Goal: Task Accomplishment & Management: Manage account settings

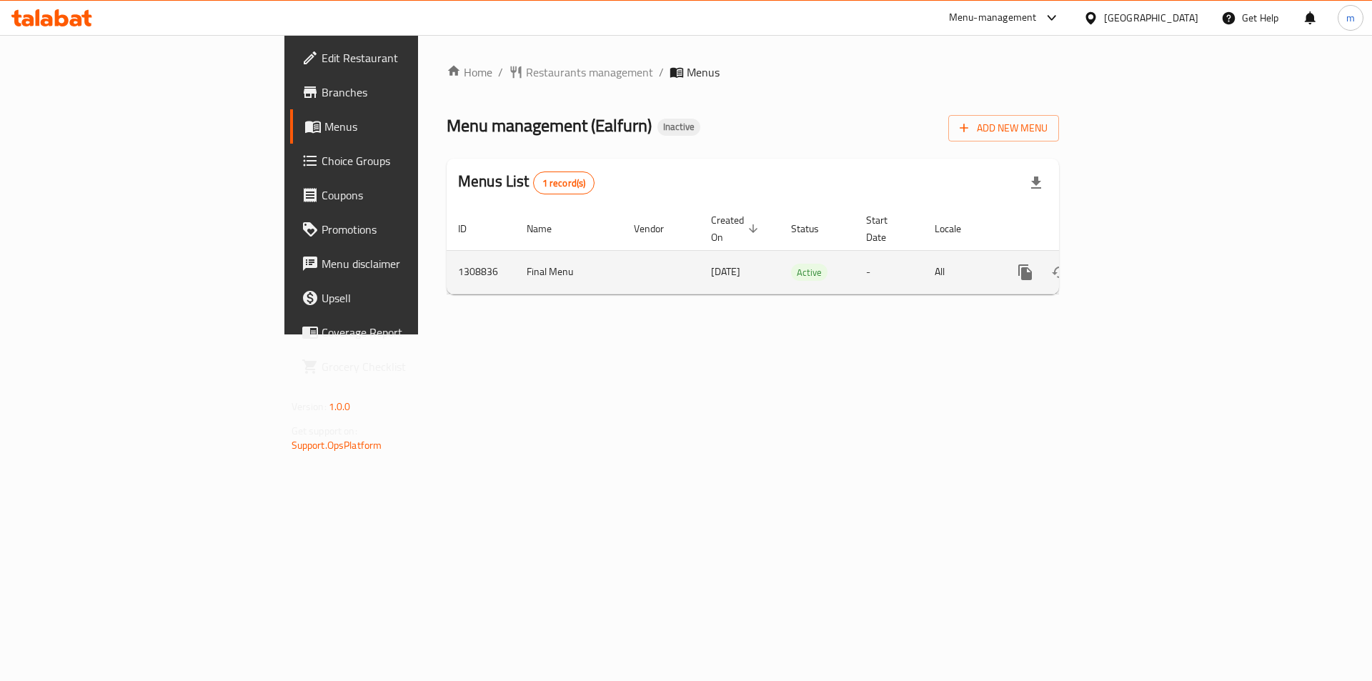
click at [1137, 264] on icon "enhanced table" at bounding box center [1128, 272] width 17 height 17
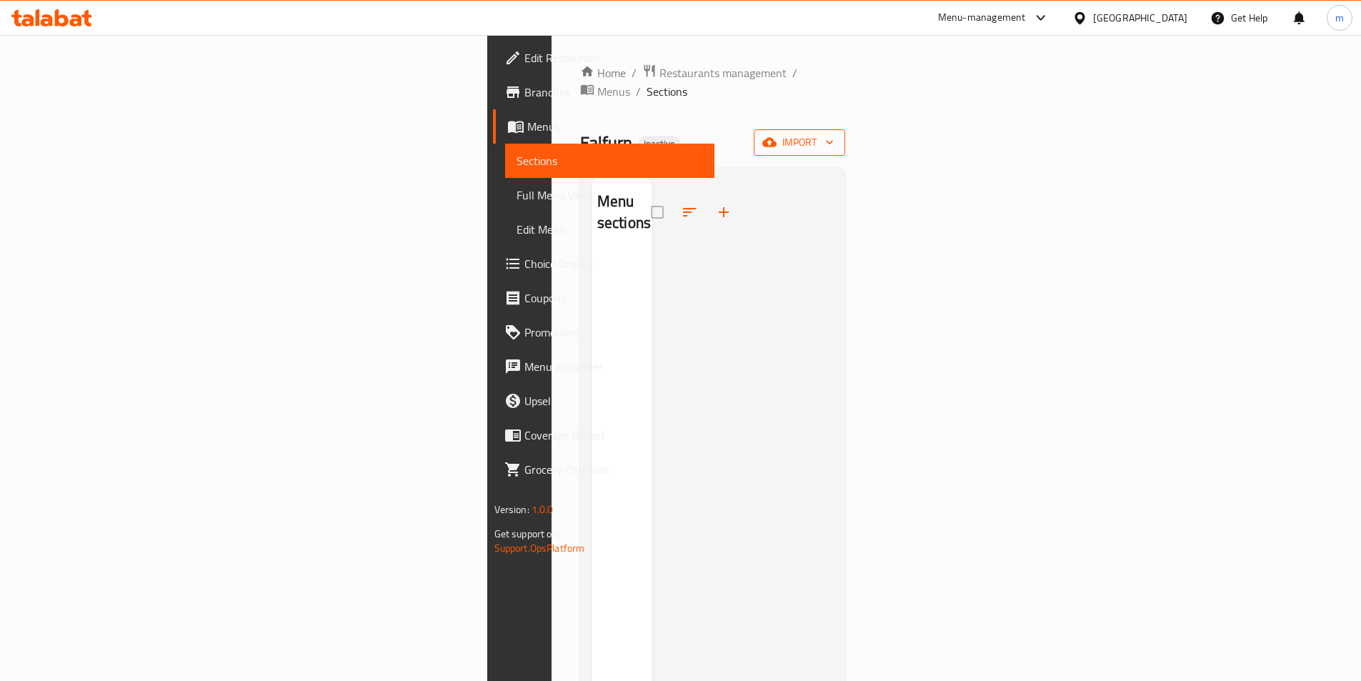
click at [845, 129] on button "import" at bounding box center [799, 142] width 91 height 26
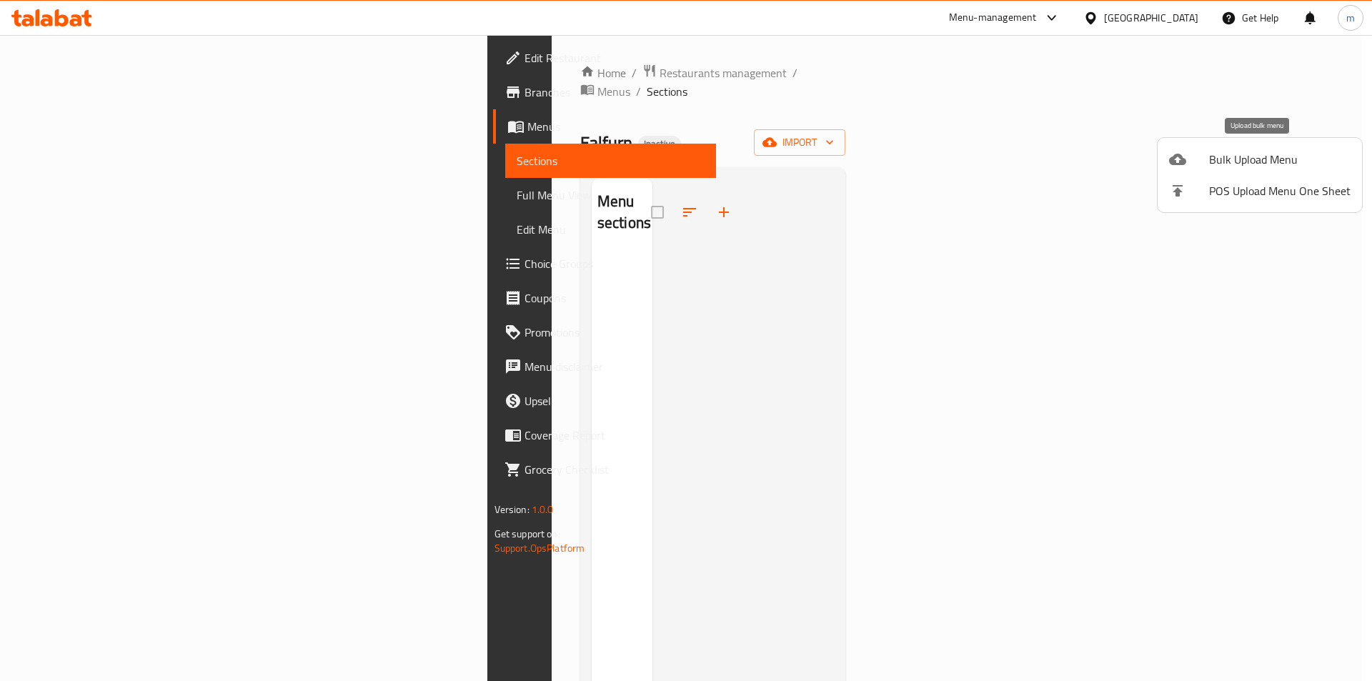
click at [1193, 148] on li "Bulk Upload Menu" at bounding box center [1260, 159] width 204 height 31
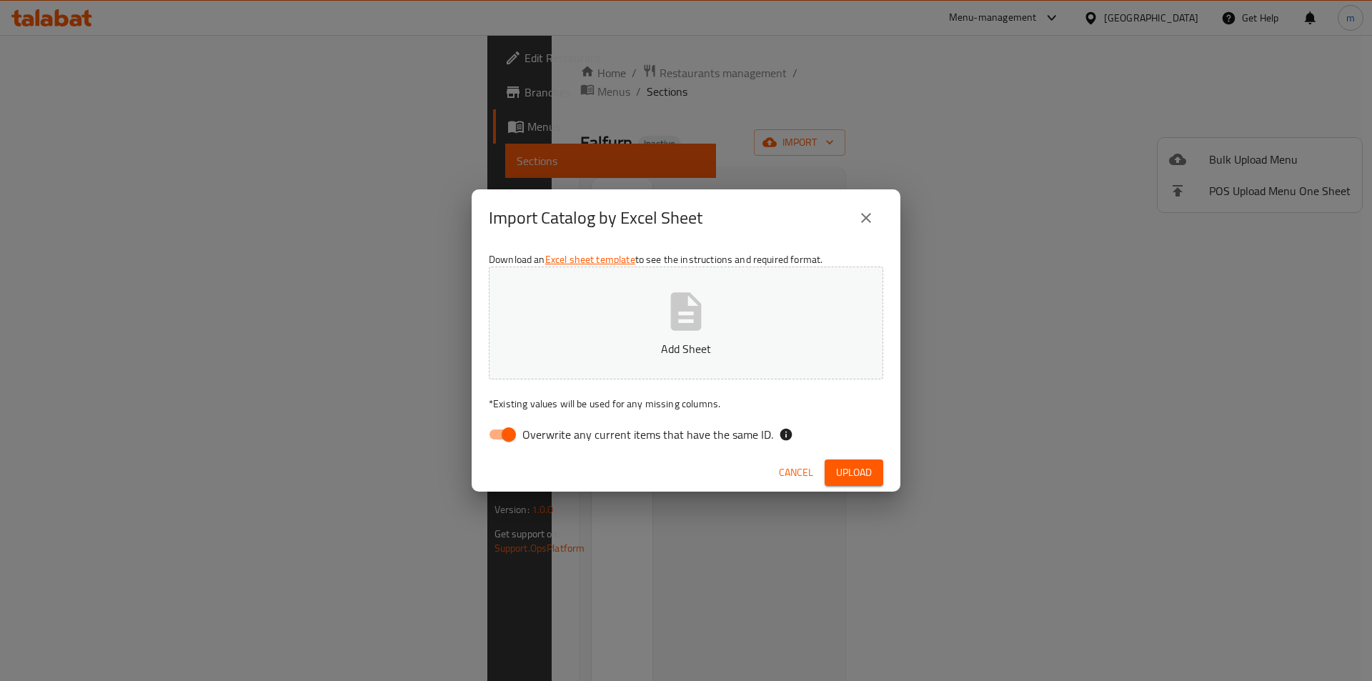
click at [525, 426] on span "Overwrite any current items that have the same ID." at bounding box center [647, 434] width 251 height 17
click at [525, 424] on input "Overwrite any current items that have the same ID." at bounding box center [508, 434] width 81 height 27
checkbox input "false"
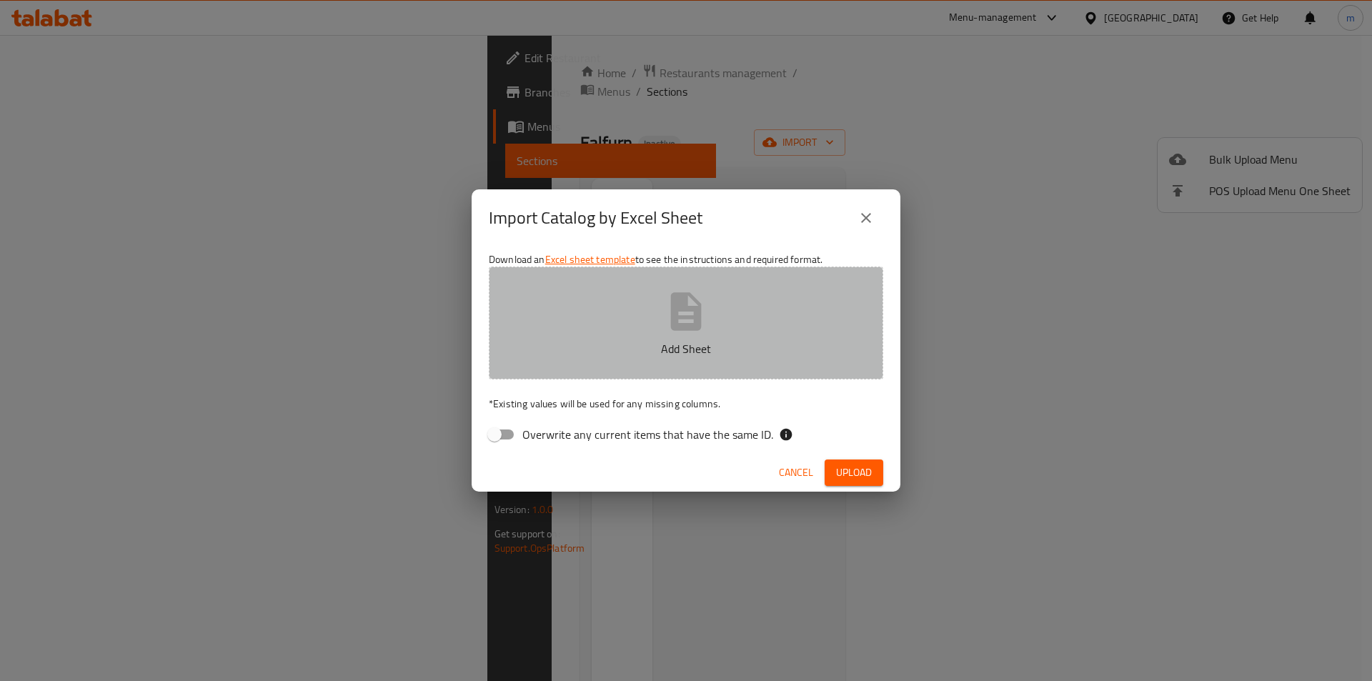
click at [732, 290] on button "Add Sheet" at bounding box center [686, 323] width 394 height 113
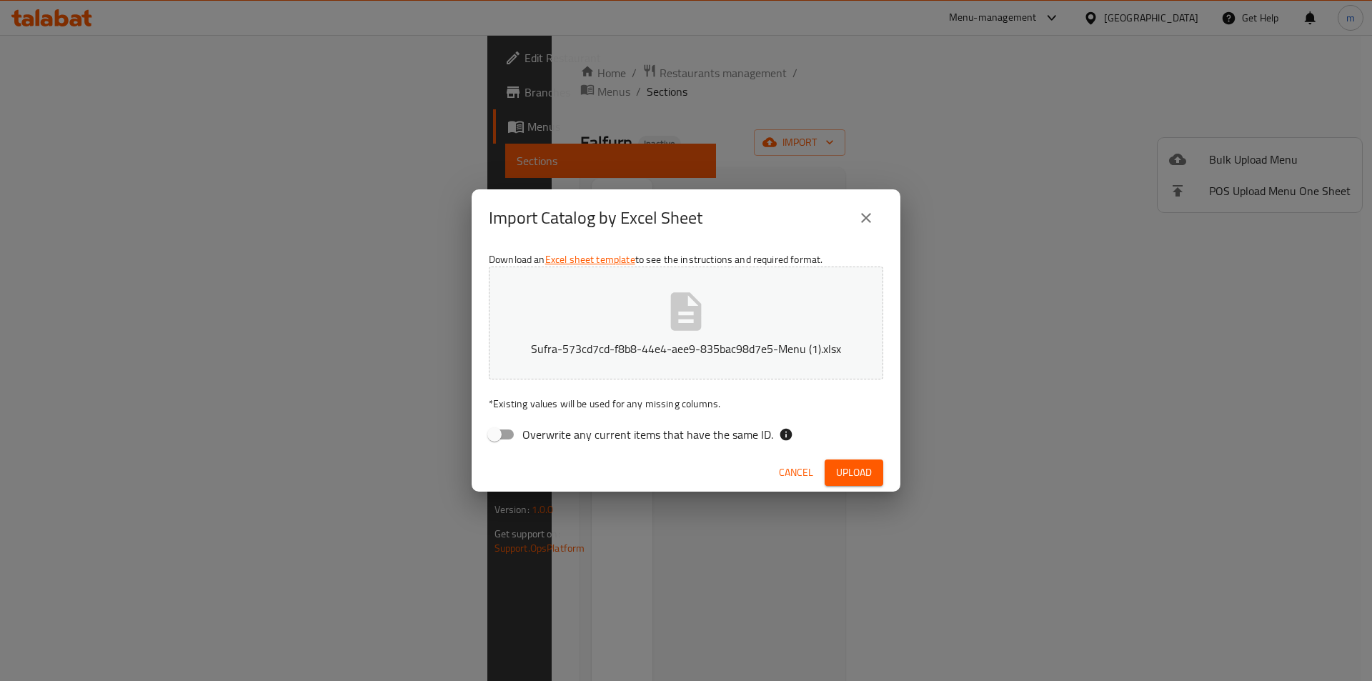
click at [831, 479] on button "Upload" at bounding box center [854, 472] width 59 height 26
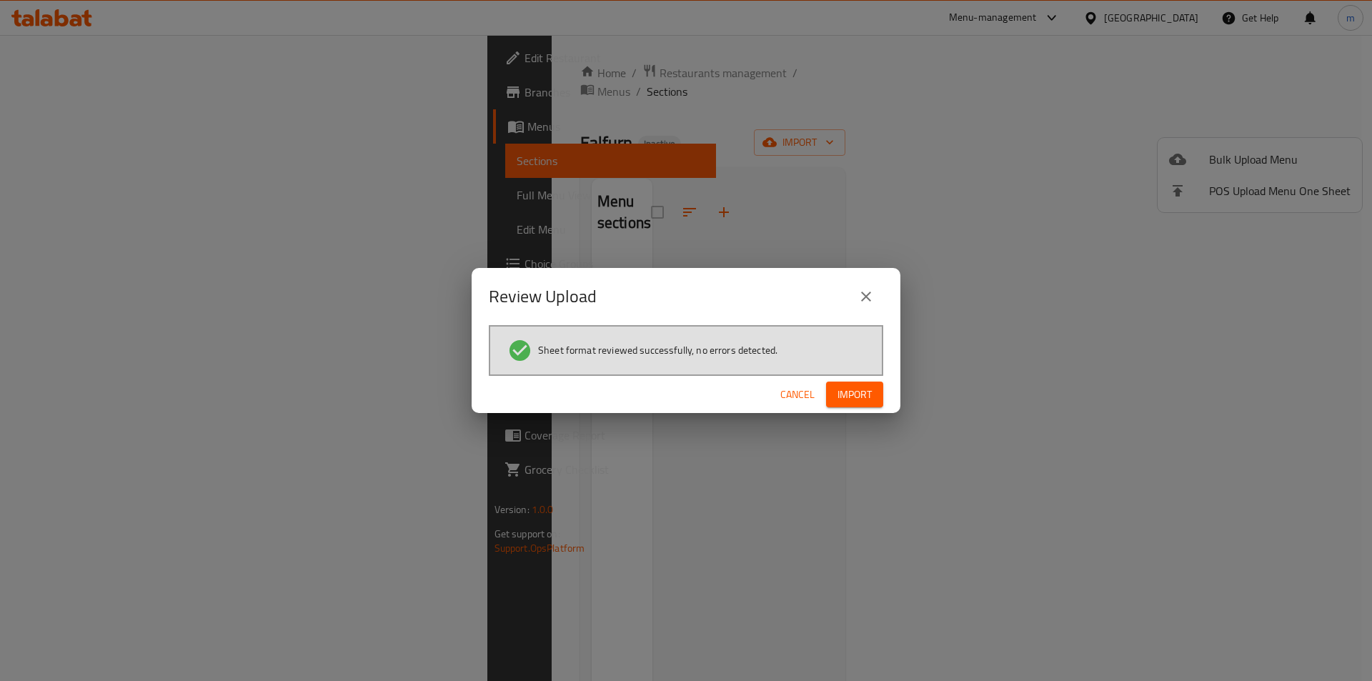
click at [853, 398] on span "Import" at bounding box center [855, 395] width 34 height 18
click at [859, 394] on icon "button" at bounding box center [860, 394] width 15 height 15
click at [859, 394] on span "Import" at bounding box center [855, 395] width 34 height 18
click at [872, 298] on icon "close" at bounding box center [866, 296] width 17 height 17
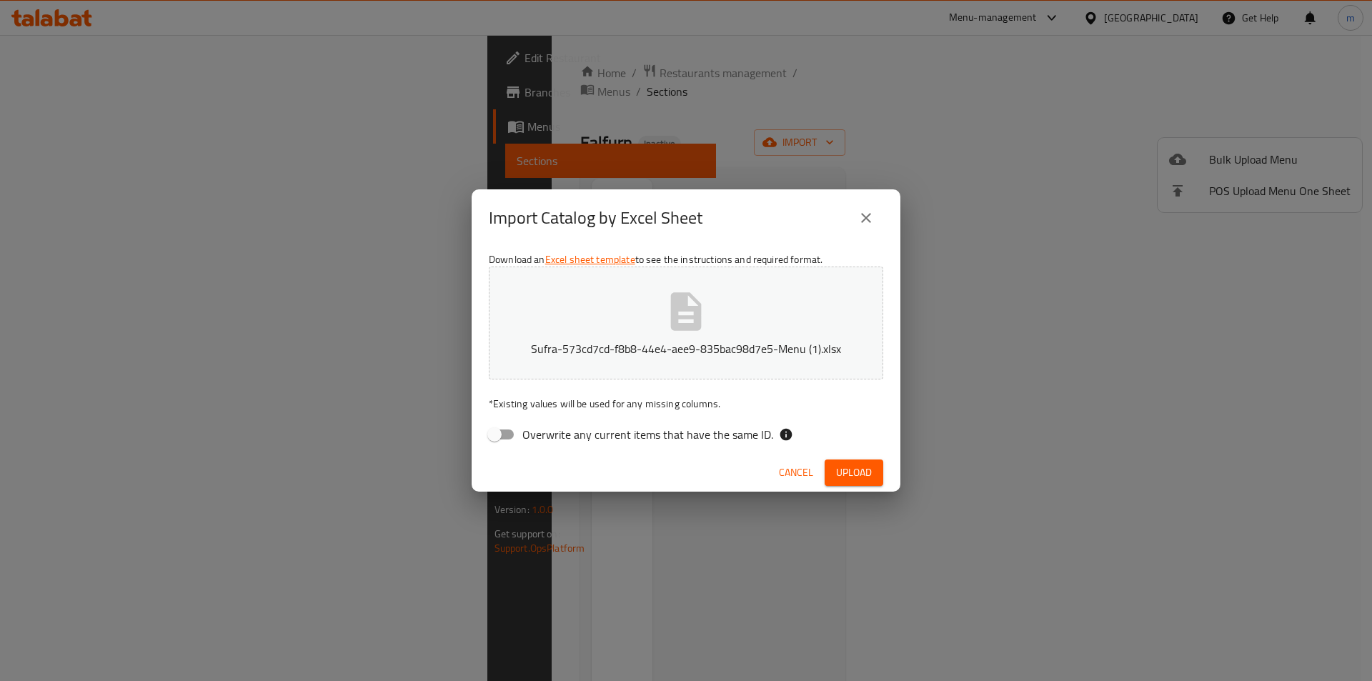
click at [837, 470] on span "Upload" at bounding box center [854, 473] width 36 height 18
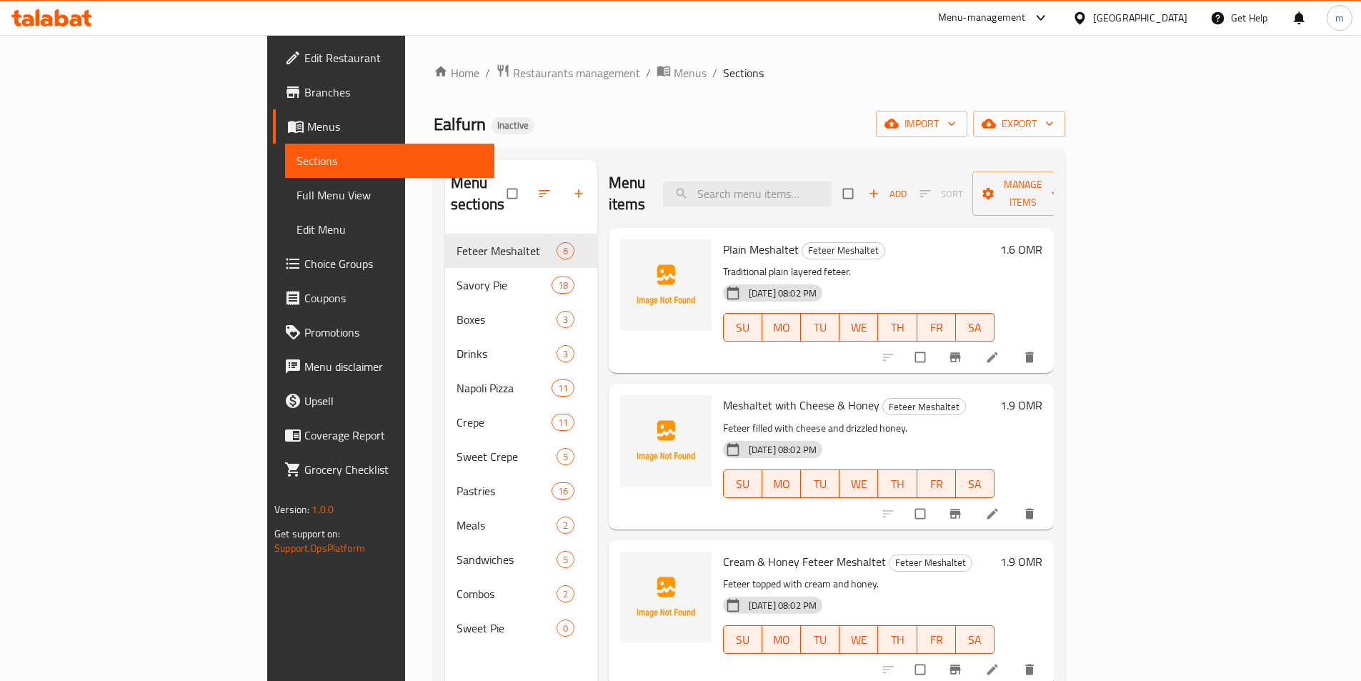
click at [304, 261] on span "Choice Groups" at bounding box center [393, 263] width 179 height 17
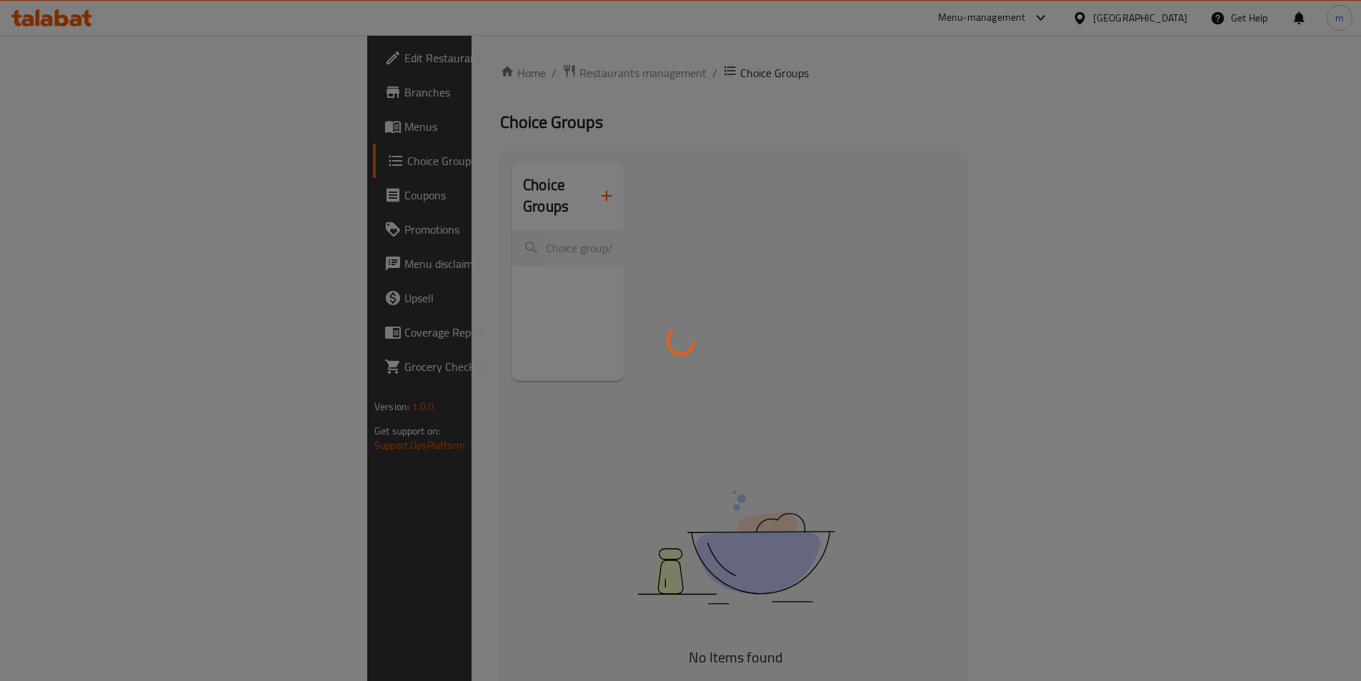
click at [507, 184] on div at bounding box center [680, 340] width 1361 height 681
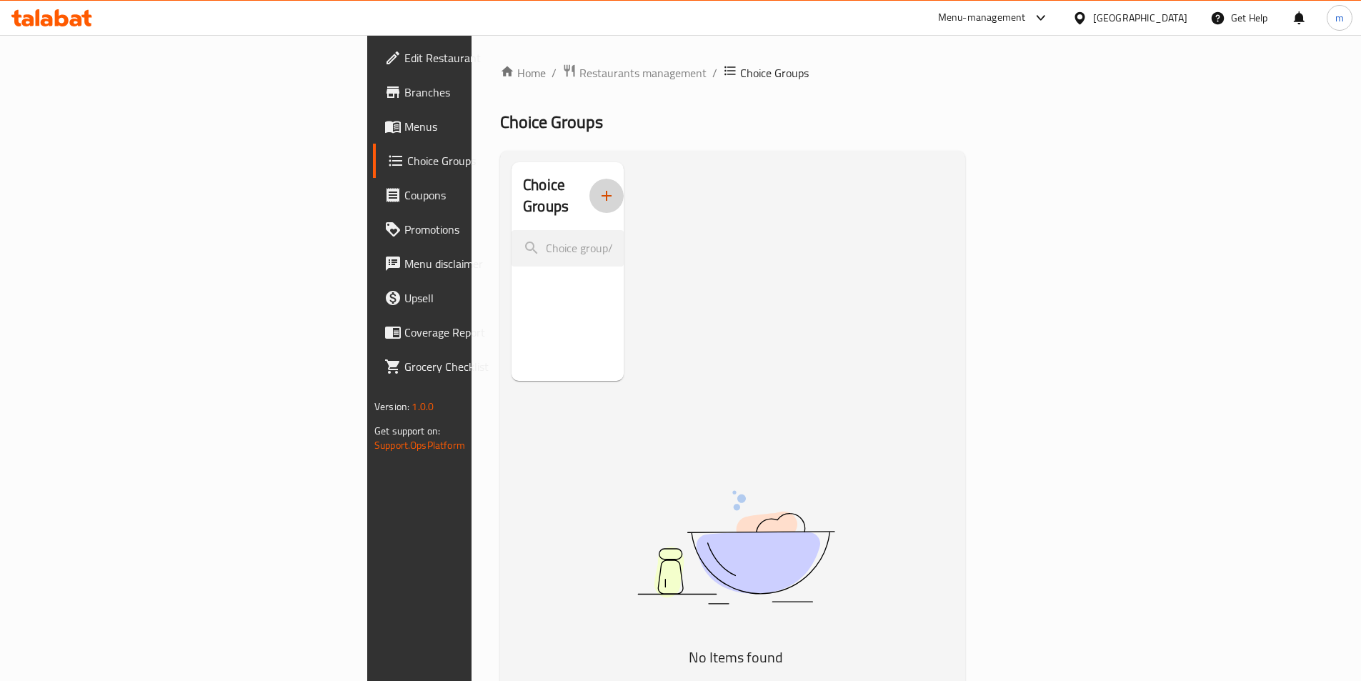
click at [598, 187] on icon "button" at bounding box center [606, 195] width 17 height 17
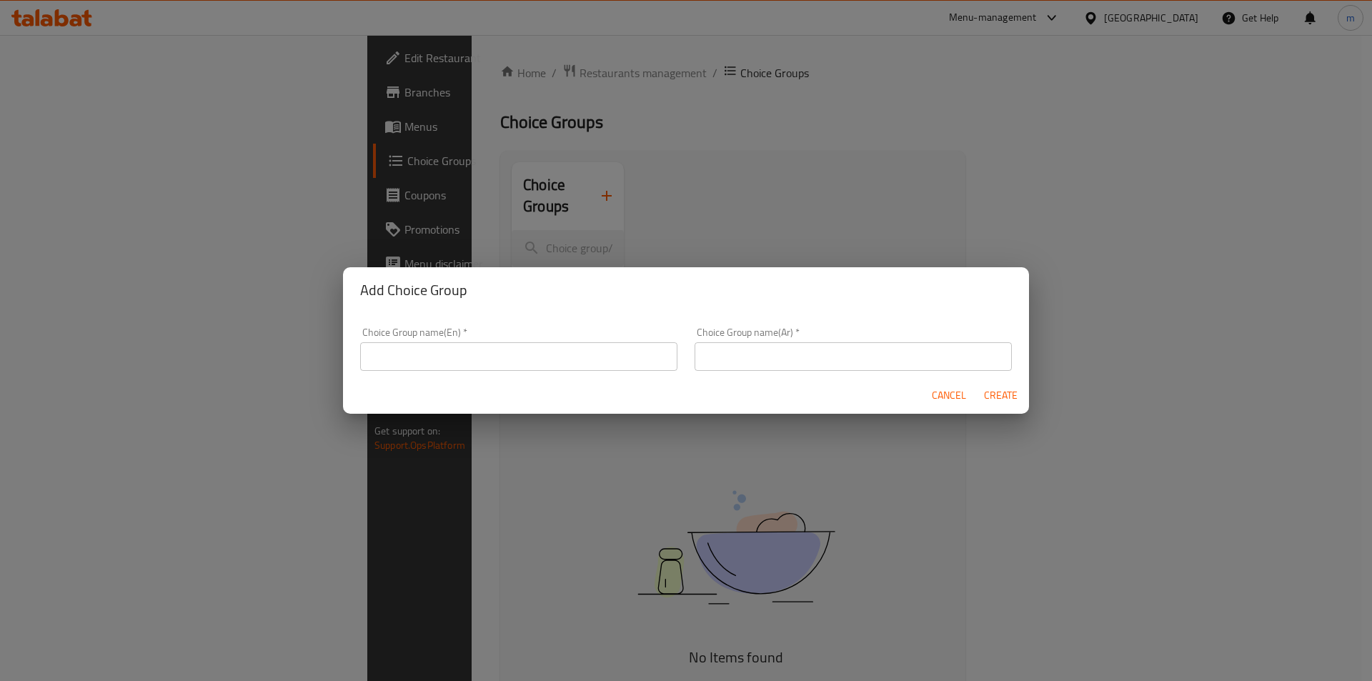
click at [541, 382] on div "Cancel Create" at bounding box center [686, 396] width 686 height 38
click at [504, 364] on input "text" at bounding box center [518, 356] width 317 height 29
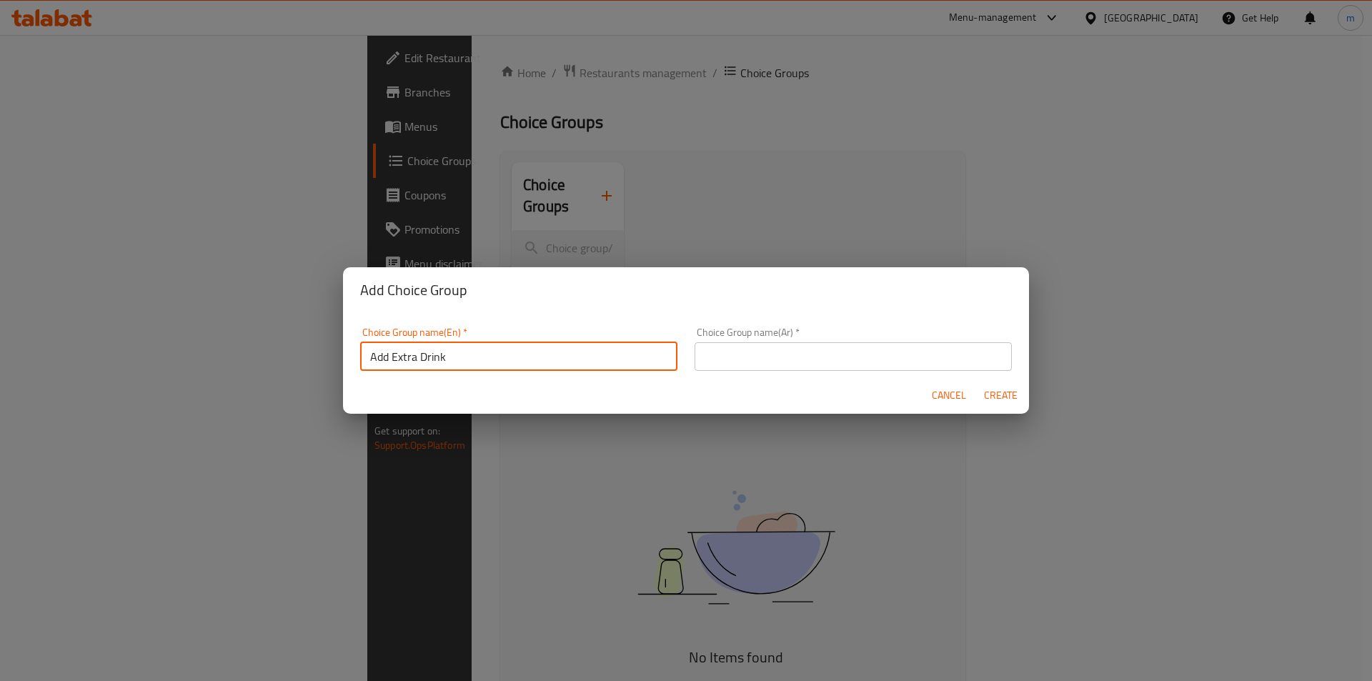
click at [470, 356] on input "Add Extra Drink" at bounding box center [518, 356] width 317 height 29
type input "A"
type input "y"
type input "Your Choice Of"
click at [721, 364] on input "text" at bounding box center [853, 356] width 317 height 29
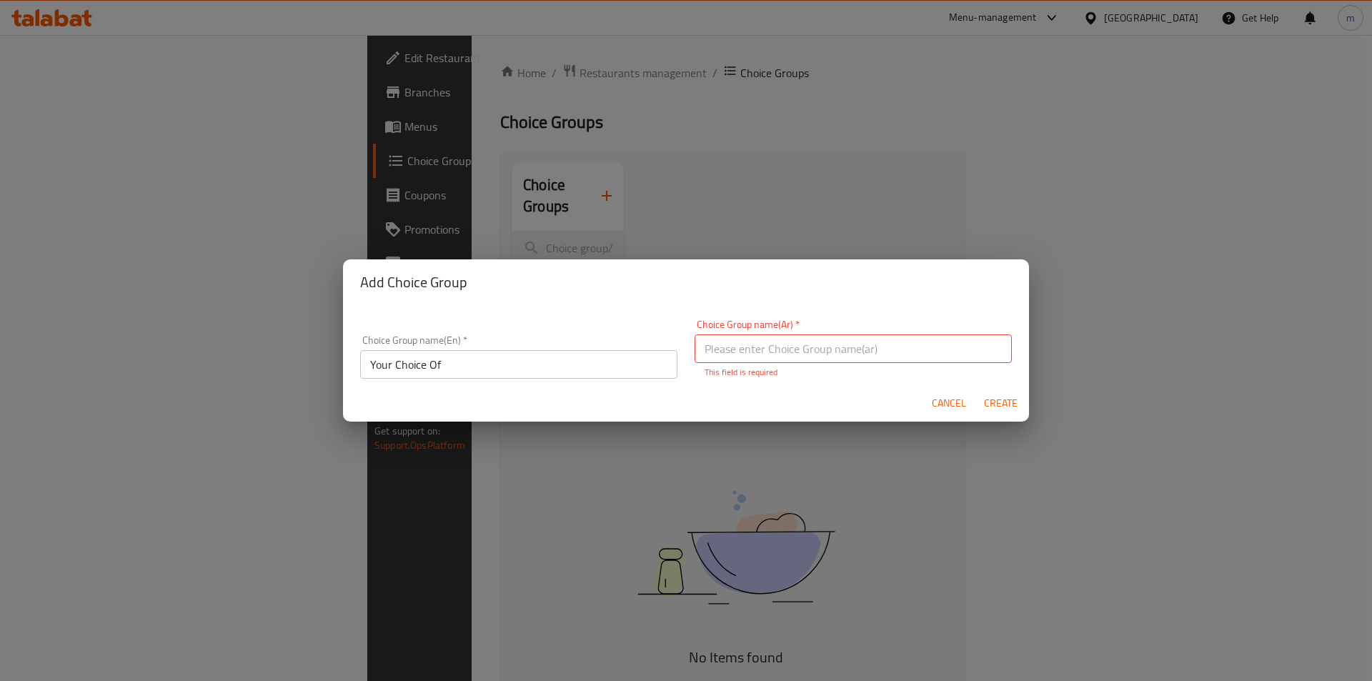
click at [792, 366] on p "This field is required" at bounding box center [853, 372] width 297 height 13
drag, startPoint x: 792, startPoint y: 366, endPoint x: 785, endPoint y: 344, distance: 22.8
click at [785, 344] on input "text" at bounding box center [853, 348] width 317 height 29
type input "اختيارك من"
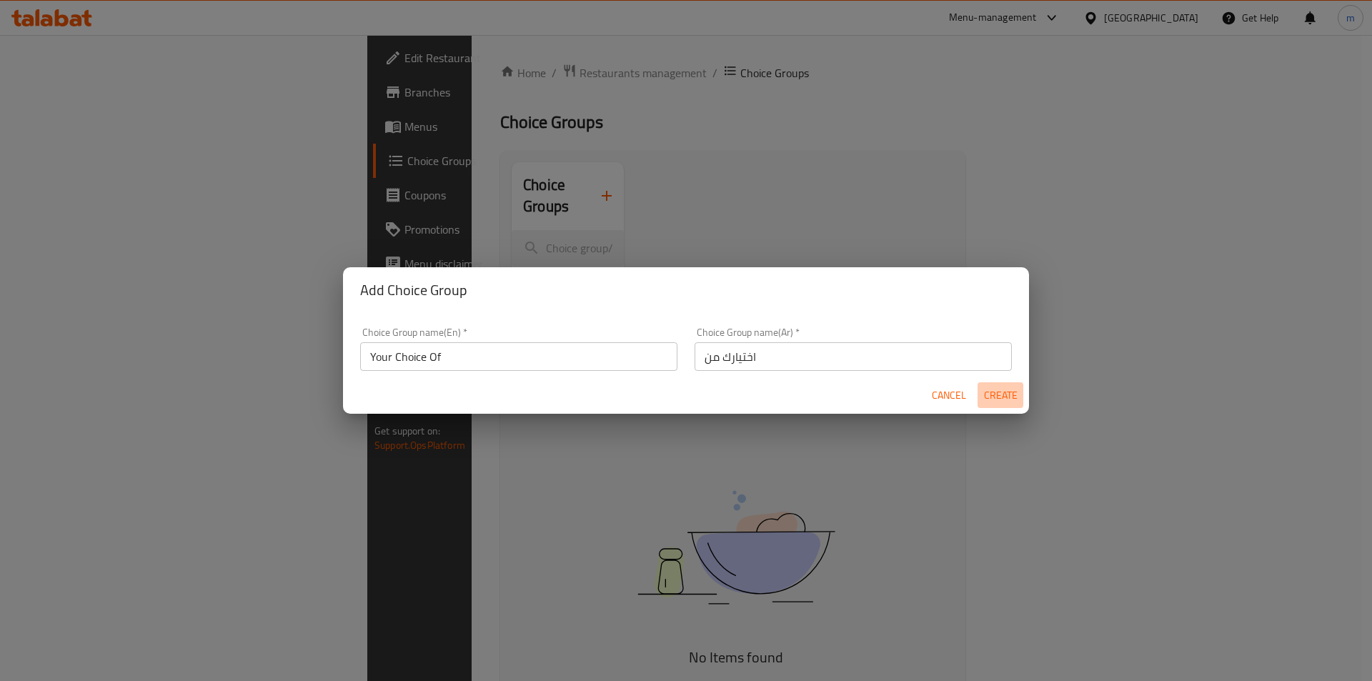
click at [989, 398] on span "Create" at bounding box center [1000, 396] width 34 height 18
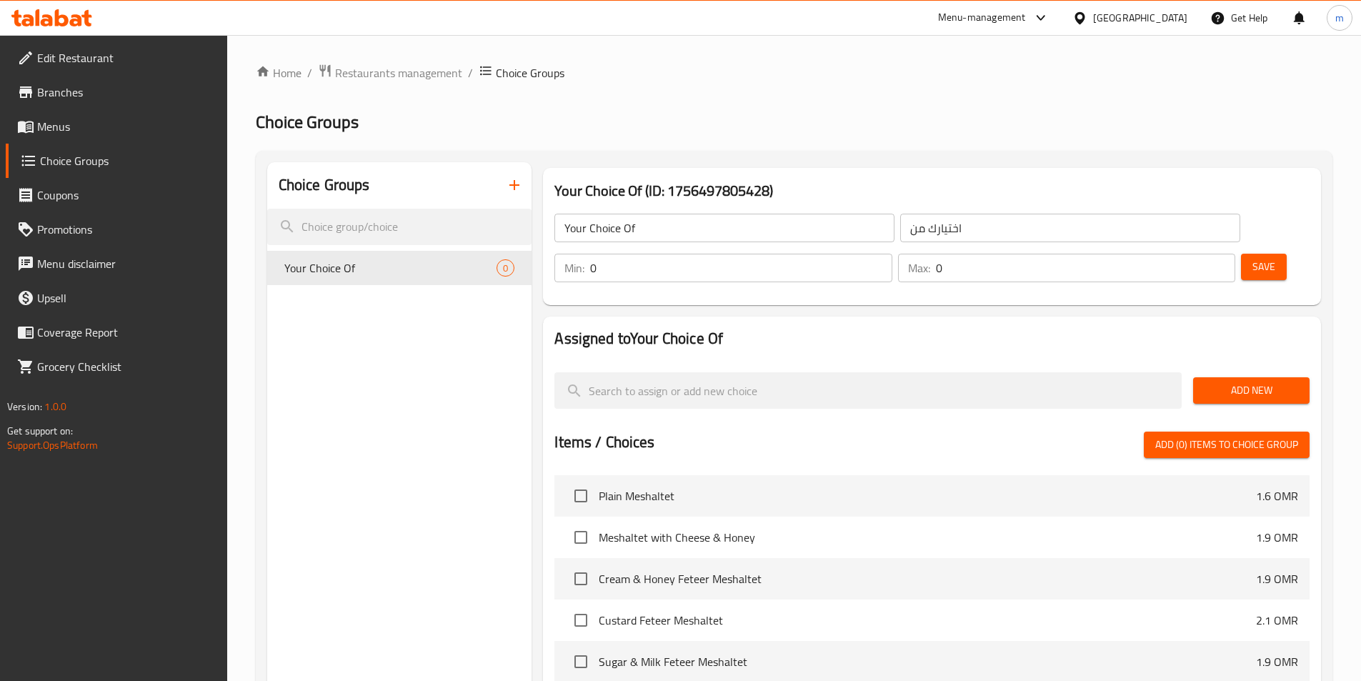
click at [892, 254] on input "0" at bounding box center [741, 268] width 302 height 29
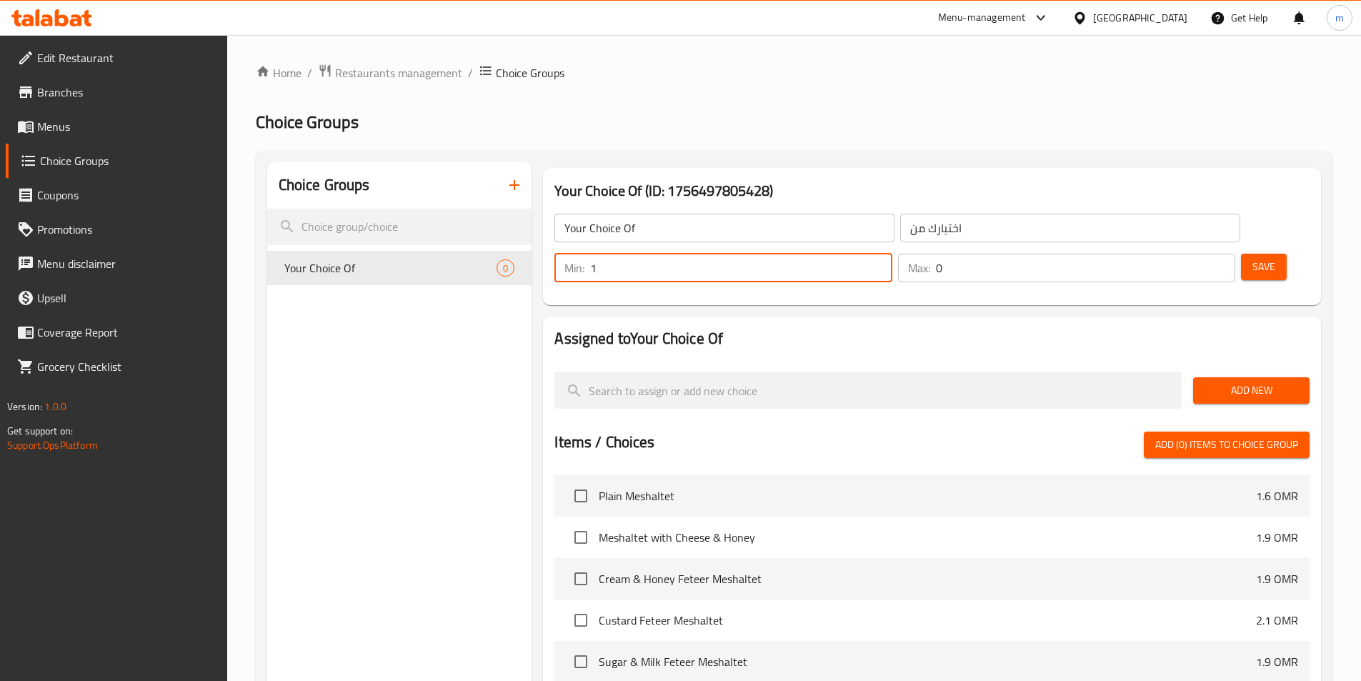
type input "1"
click at [892, 254] on input "1" at bounding box center [741, 268] width 302 height 29
type input "1"
click at [1194, 254] on input "1" at bounding box center [1085, 268] width 299 height 29
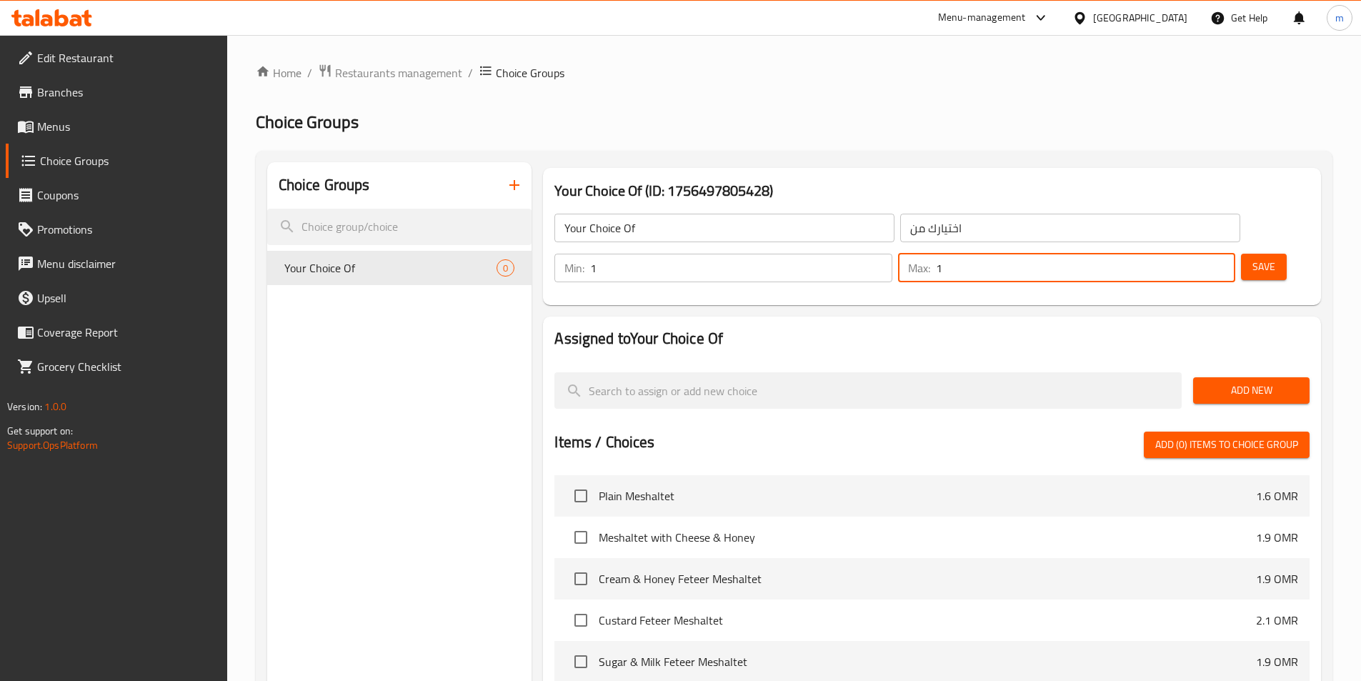
click at [1221, 382] on span "Add New" at bounding box center [1252, 391] width 94 height 18
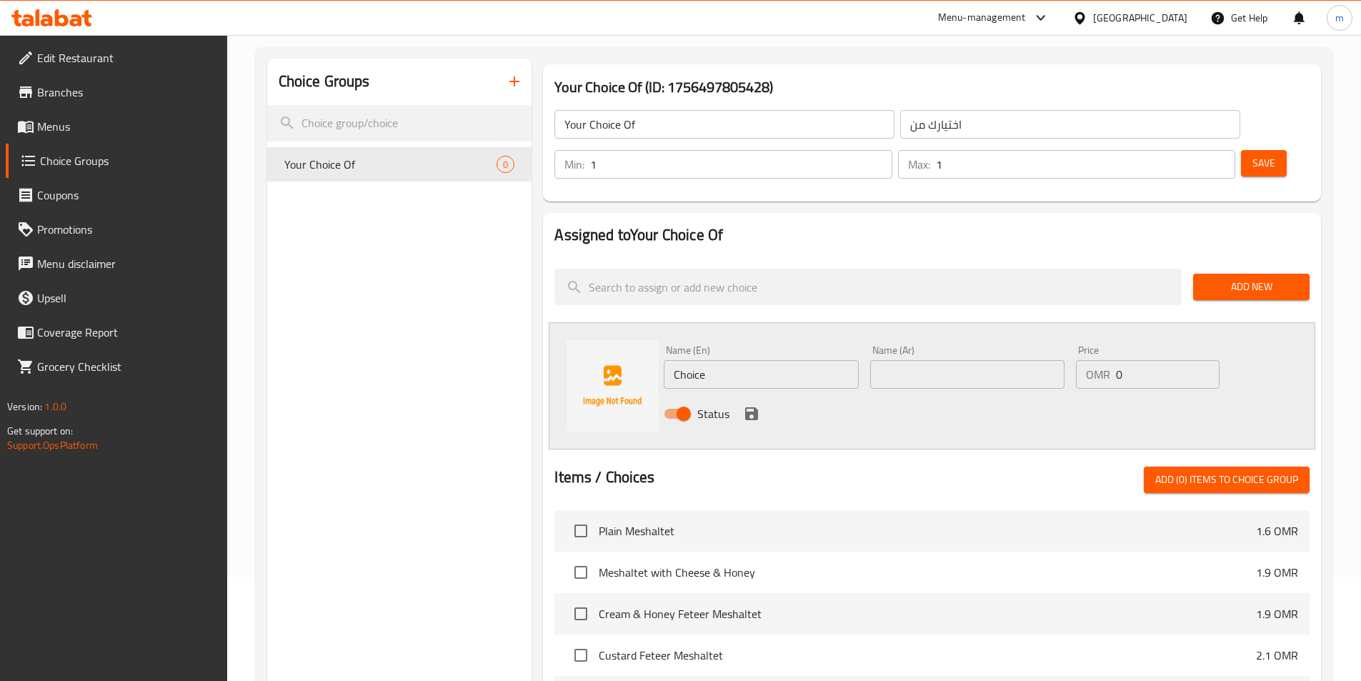
scroll to position [214, 0]
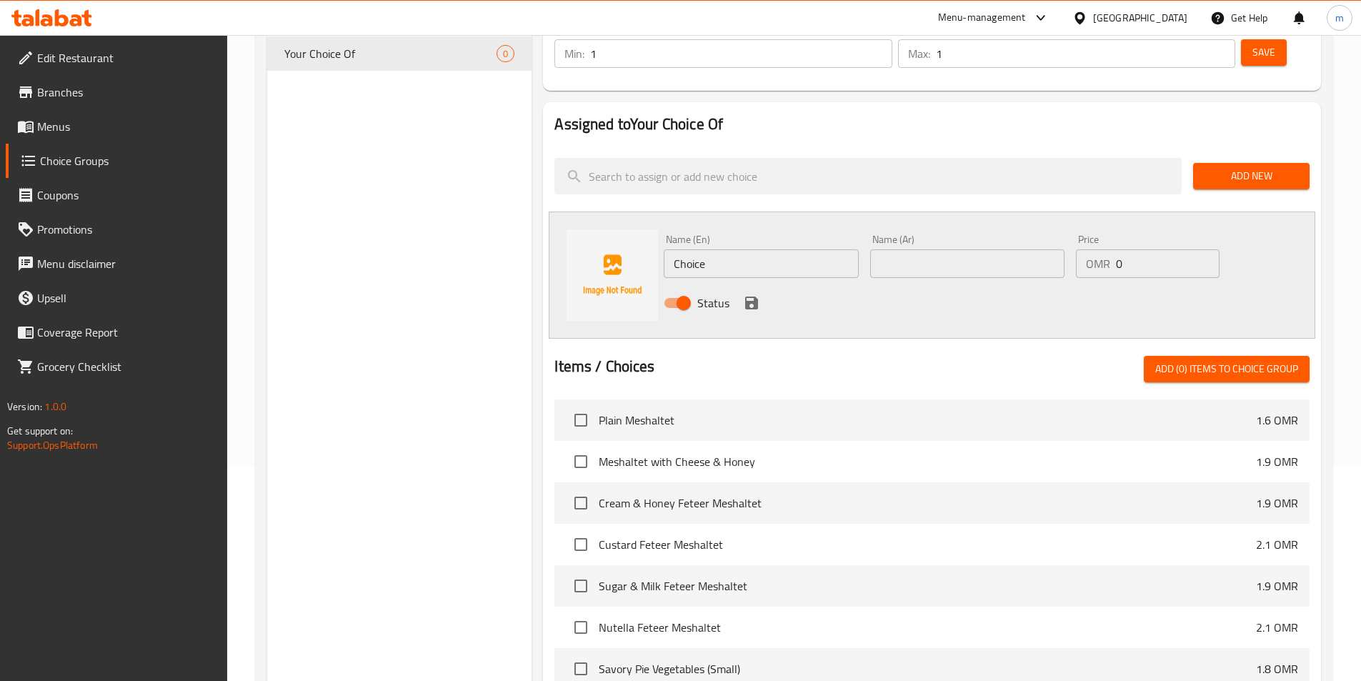
click at [761, 249] on input "Choice" at bounding box center [761, 263] width 194 height 29
paste input "icken"
click at [761, 249] on input "Choice" at bounding box center [761, 263] width 194 height 29
type input "Chicken"
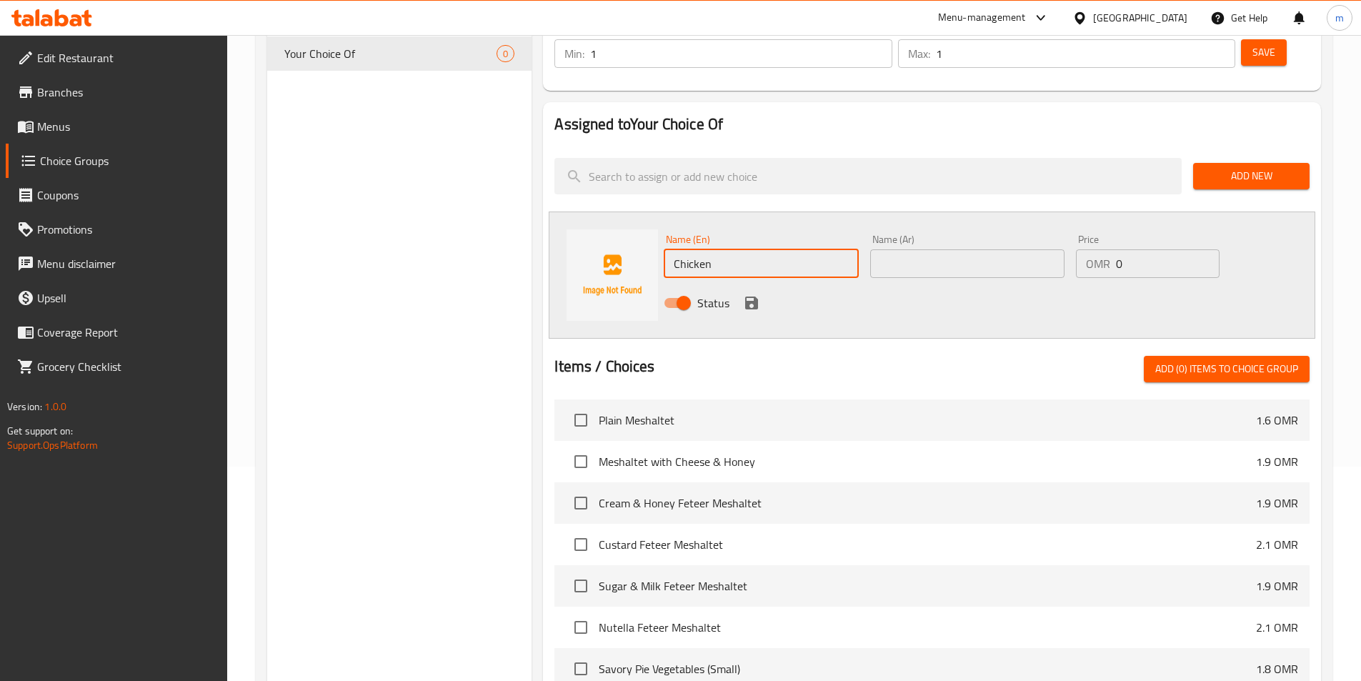
click at [973, 284] on div "Status" at bounding box center [967, 303] width 619 height 39
click at [955, 249] on input "text" at bounding box center [967, 263] width 194 height 29
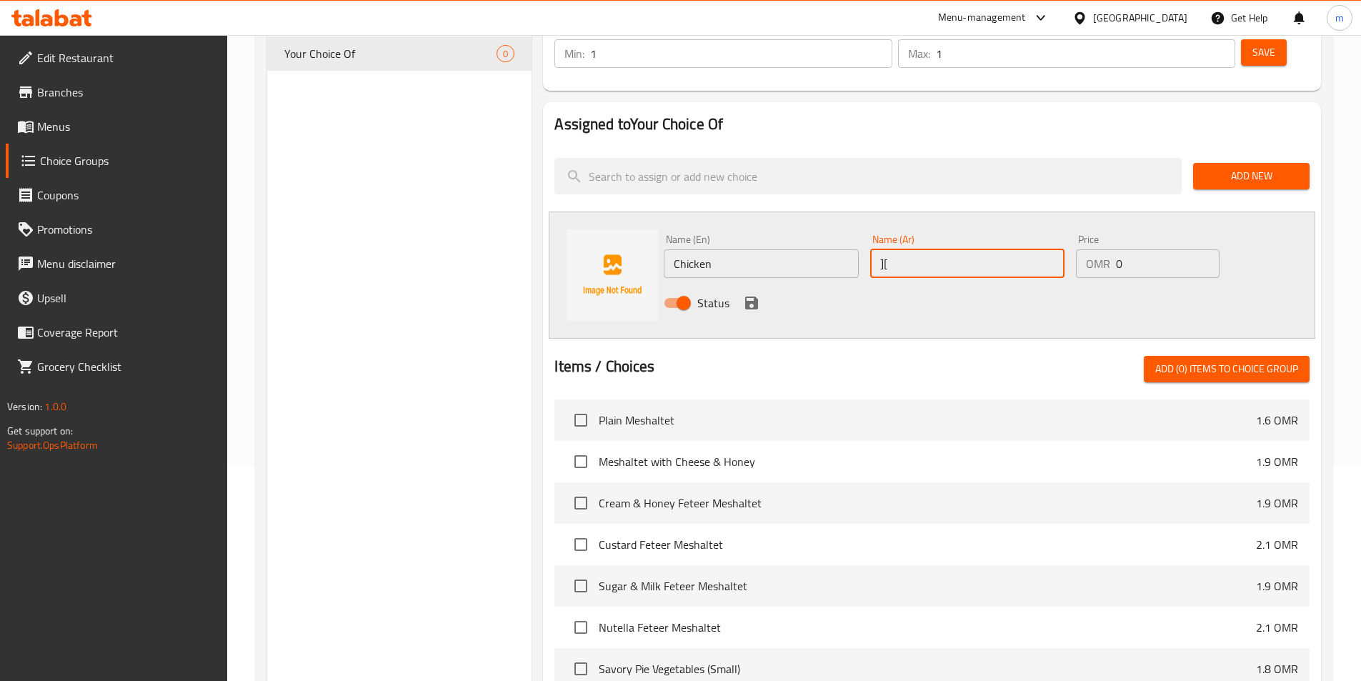
type input "]"
type input "دجاج"
click at [749, 294] on icon "save" at bounding box center [751, 302] width 17 height 17
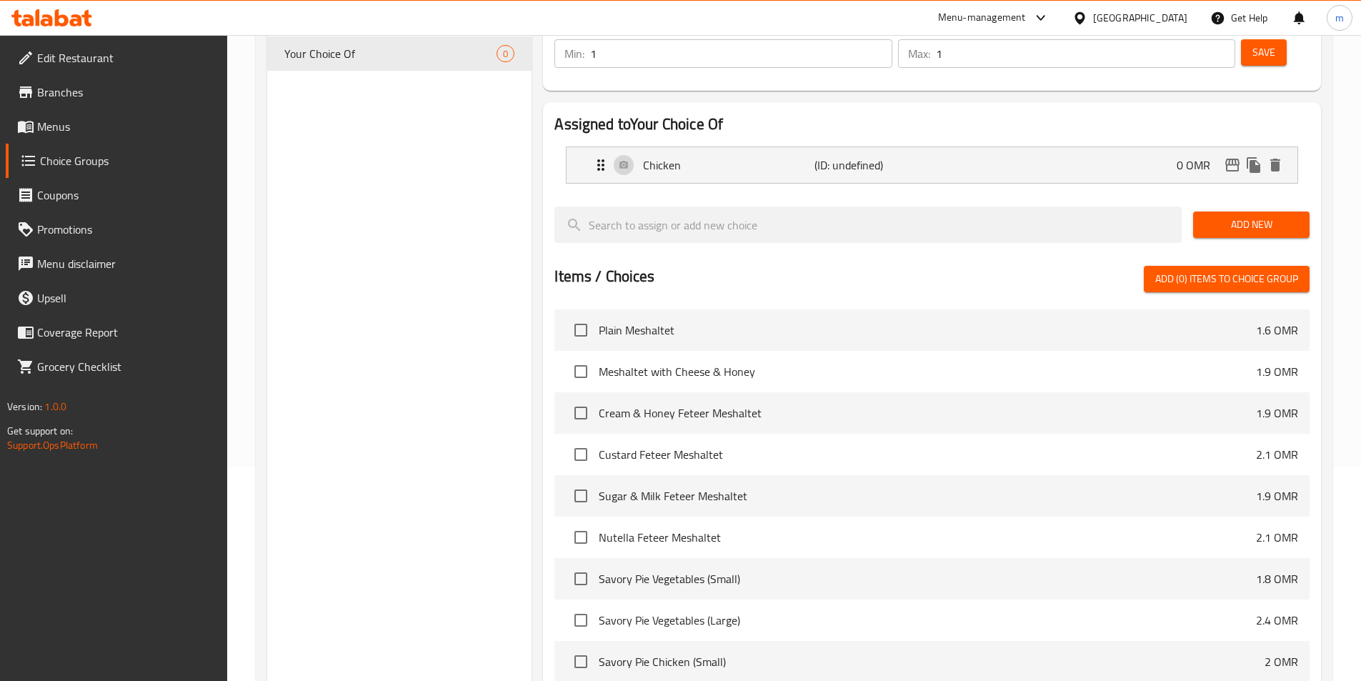
click at [1242, 216] on span "Add New" at bounding box center [1252, 225] width 94 height 18
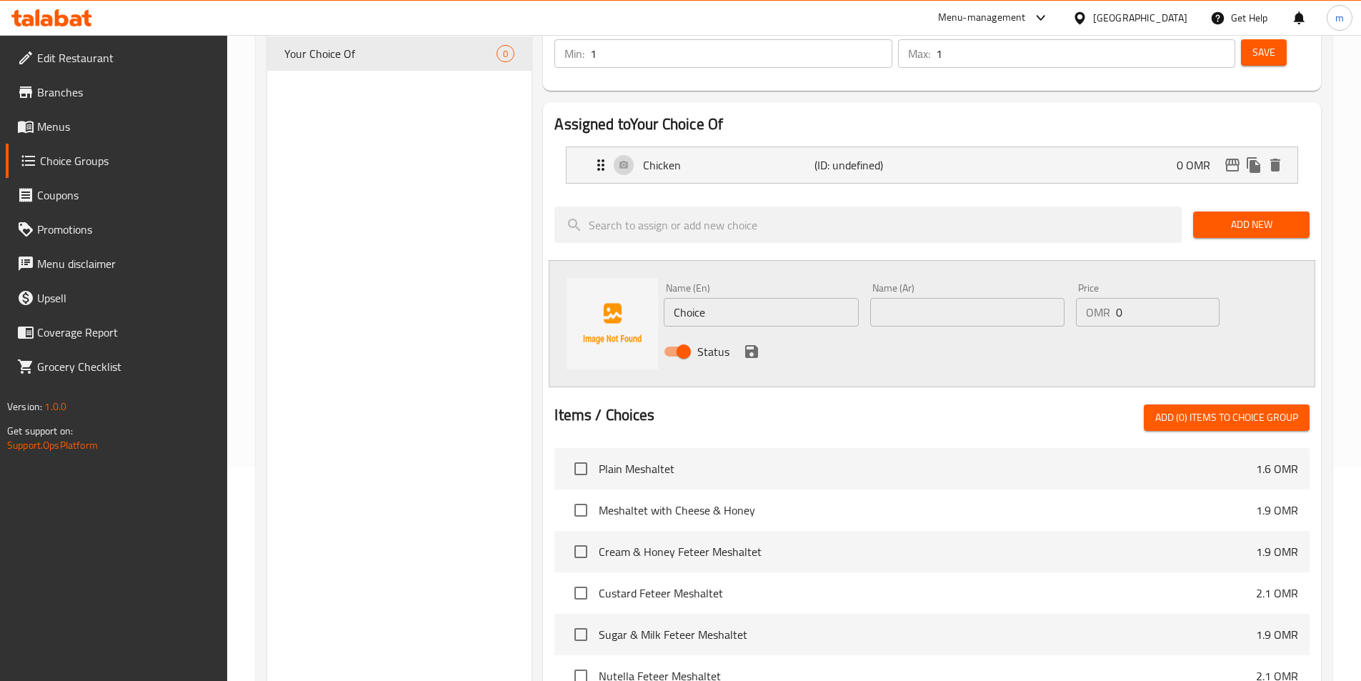
click at [699, 298] on input "Choice" at bounding box center [761, 312] width 194 height 29
paste input "Meat"
type input "Meat"
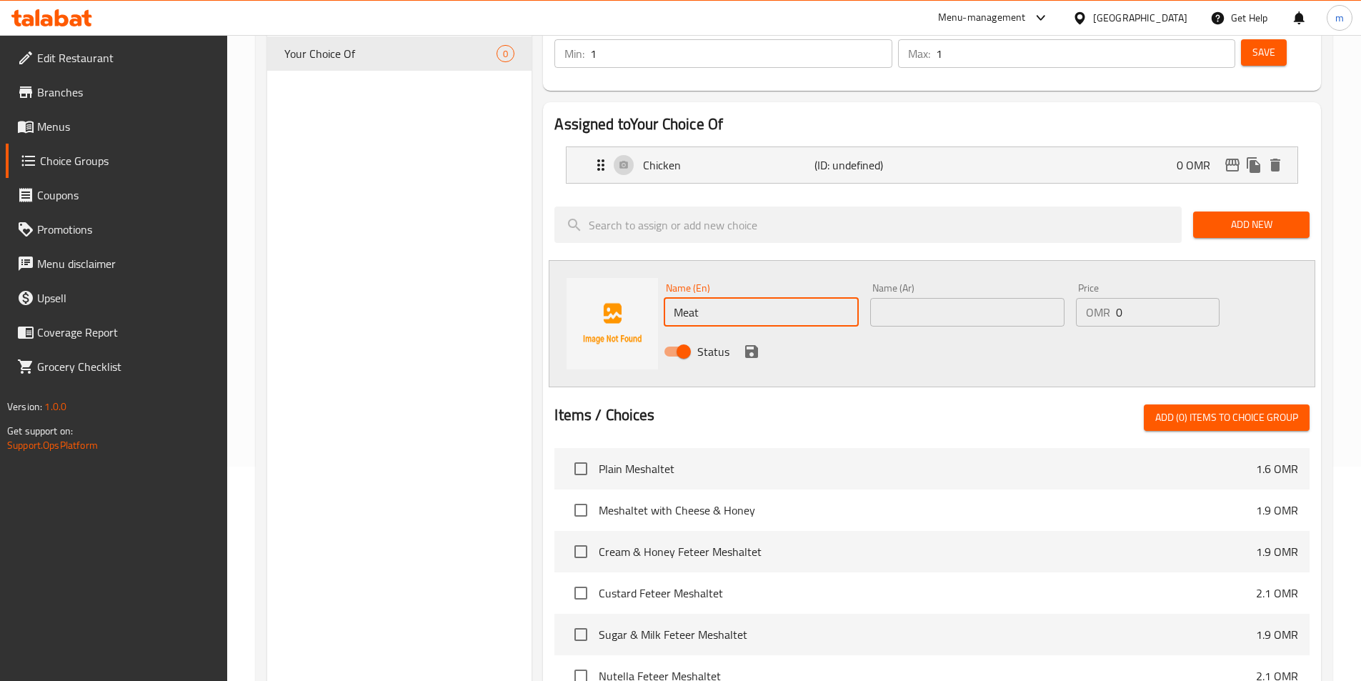
click at [926, 298] on input "text" at bounding box center [967, 312] width 194 height 29
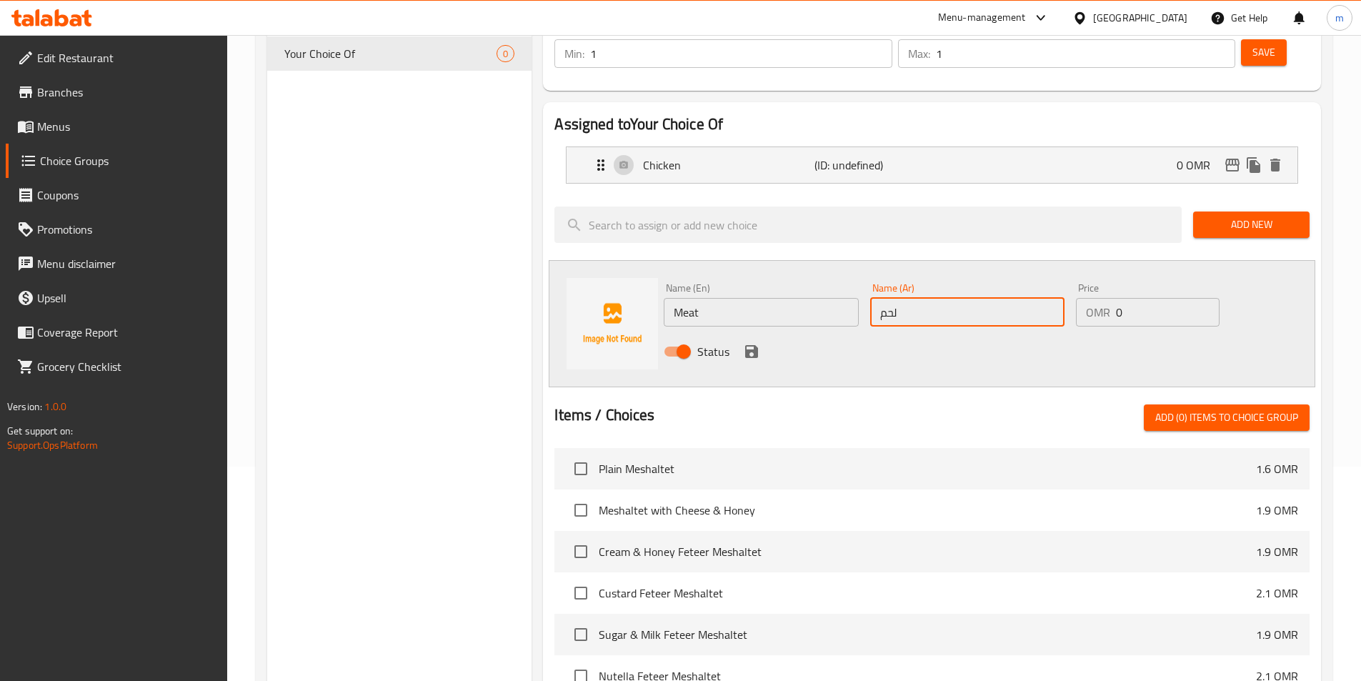
type input "لحم"
click at [747, 345] on icon "save" at bounding box center [751, 351] width 13 height 13
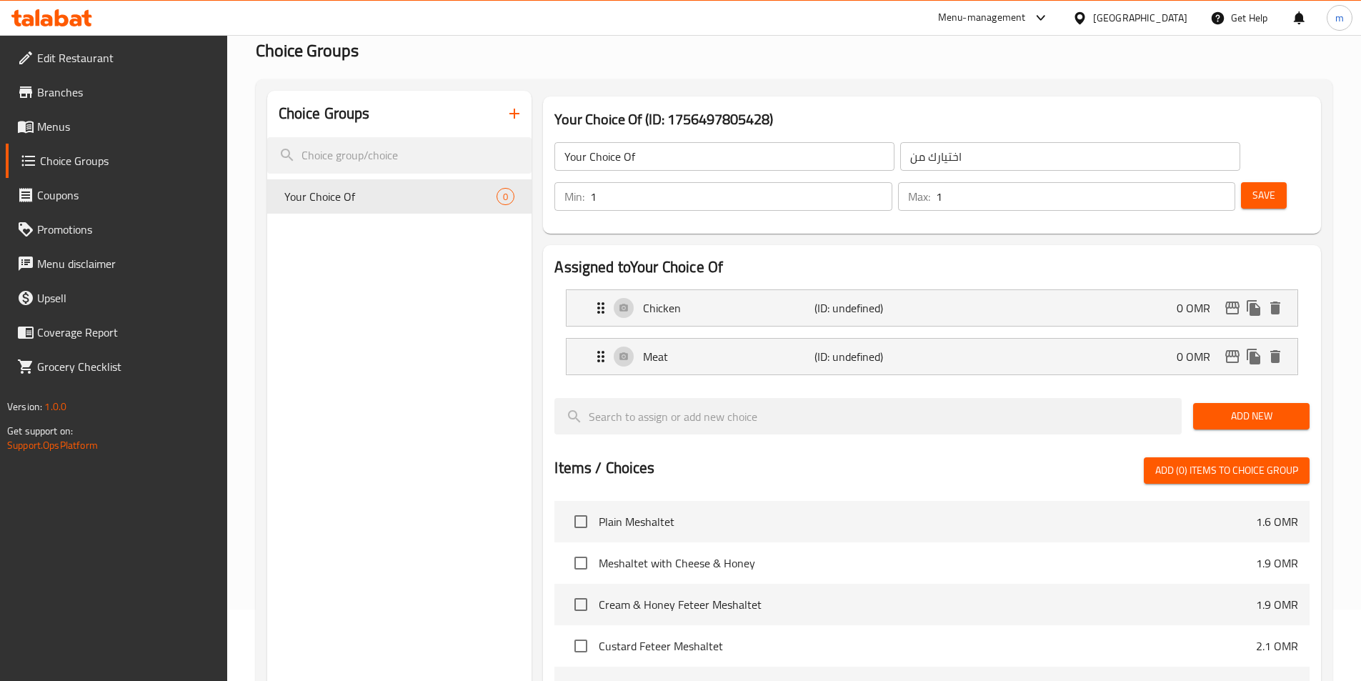
scroll to position [0, 0]
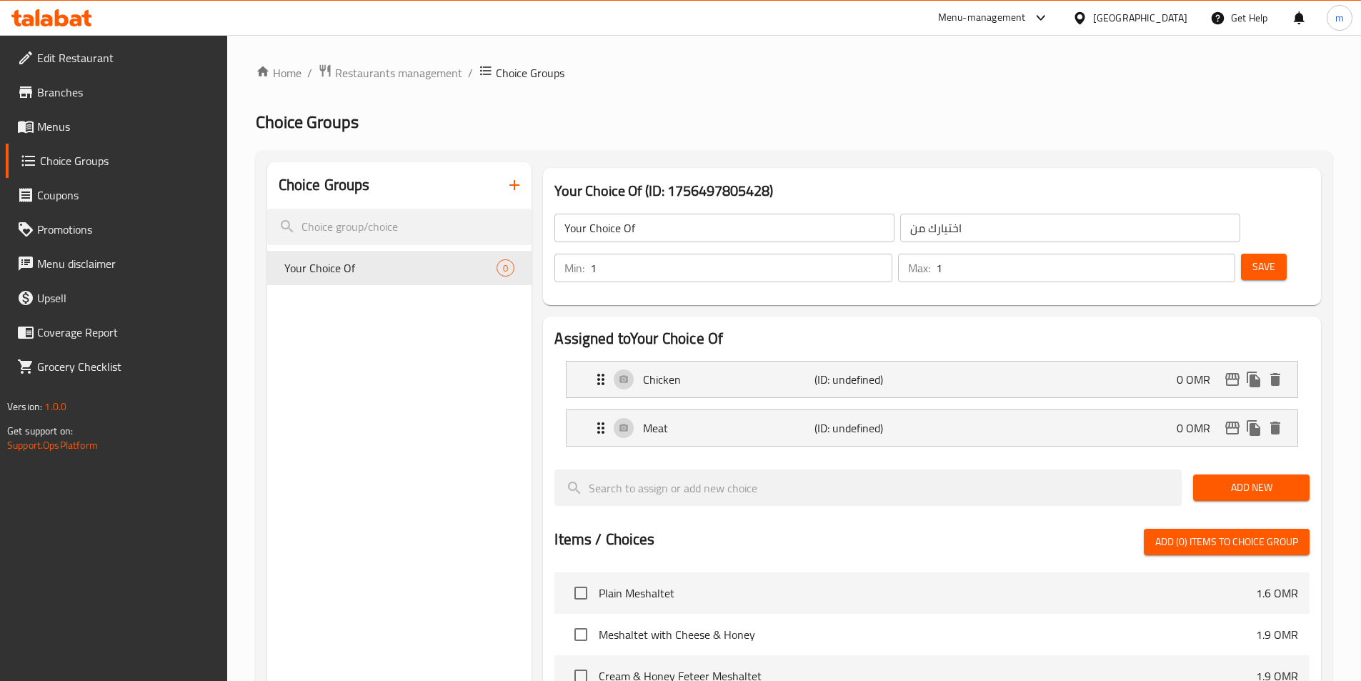
click at [1253, 258] on span "Save" at bounding box center [1264, 267] width 23 height 18
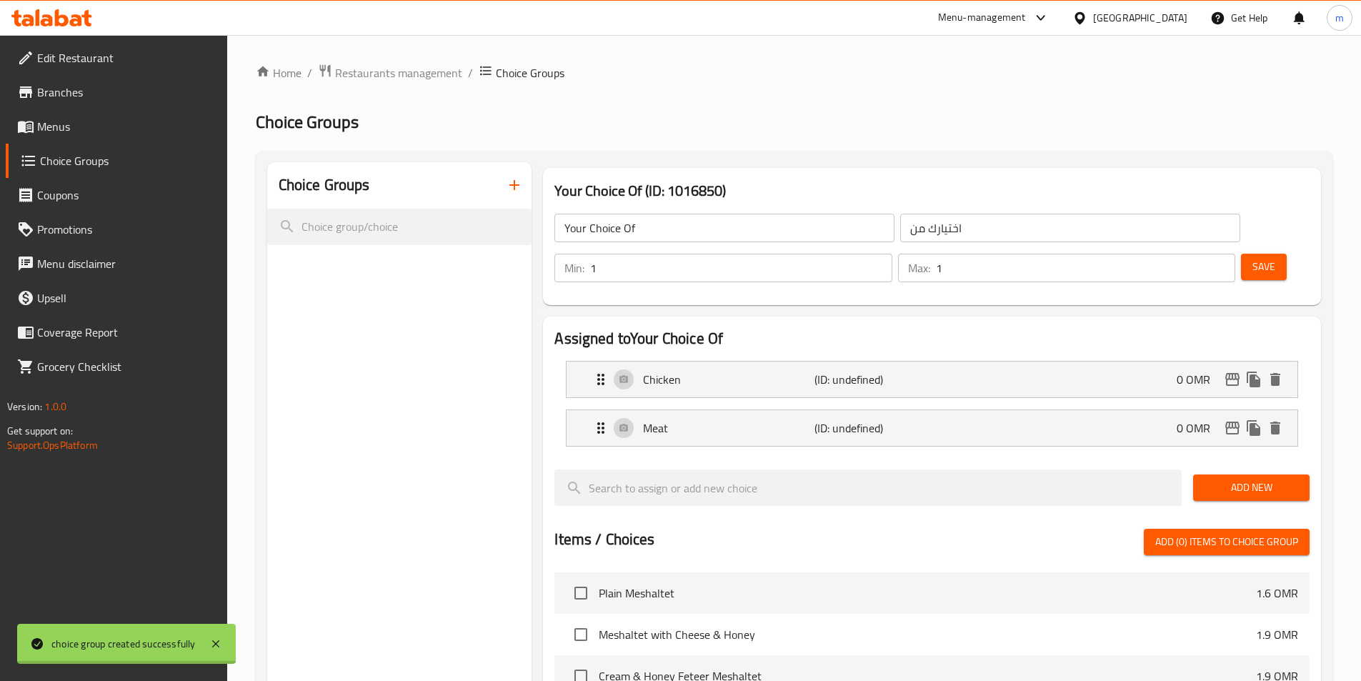
scroll to position [412, 0]
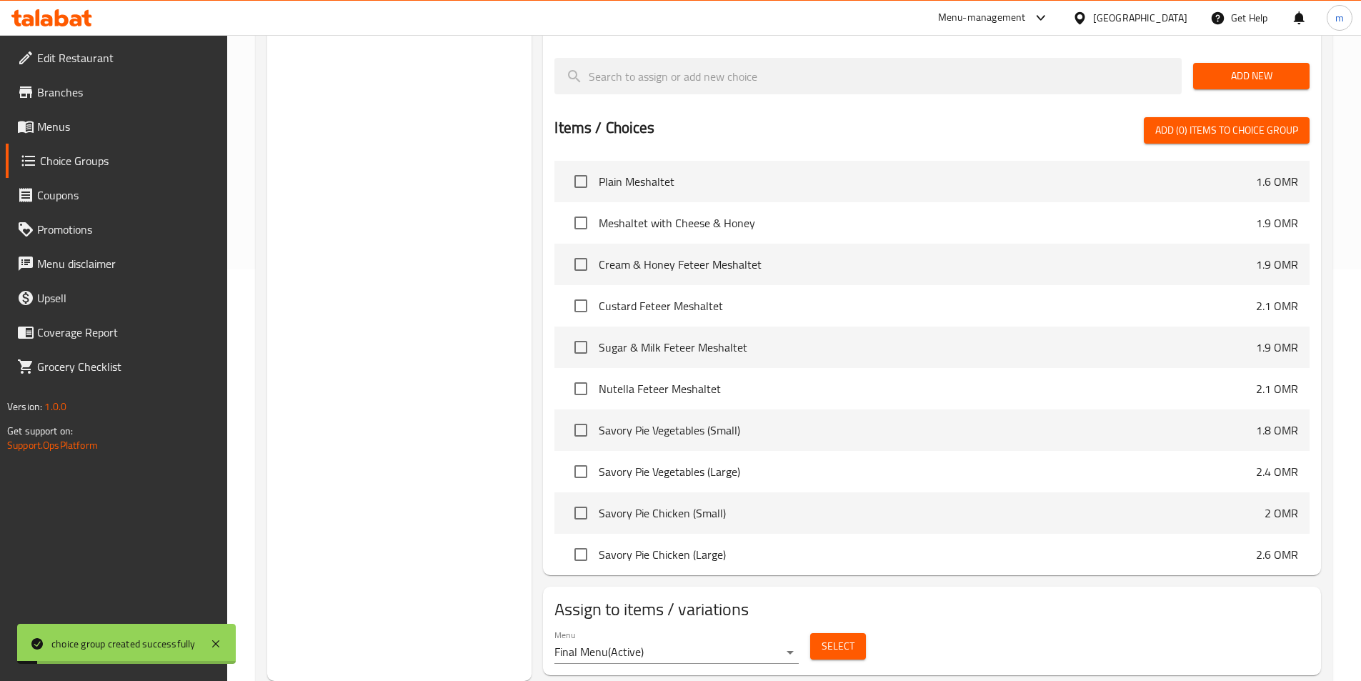
click at [880, 624] on div "Menu Final Menu ( Active ) Select" at bounding box center [932, 647] width 767 height 46
click at [852, 637] on span "Select" at bounding box center [838, 646] width 33 height 18
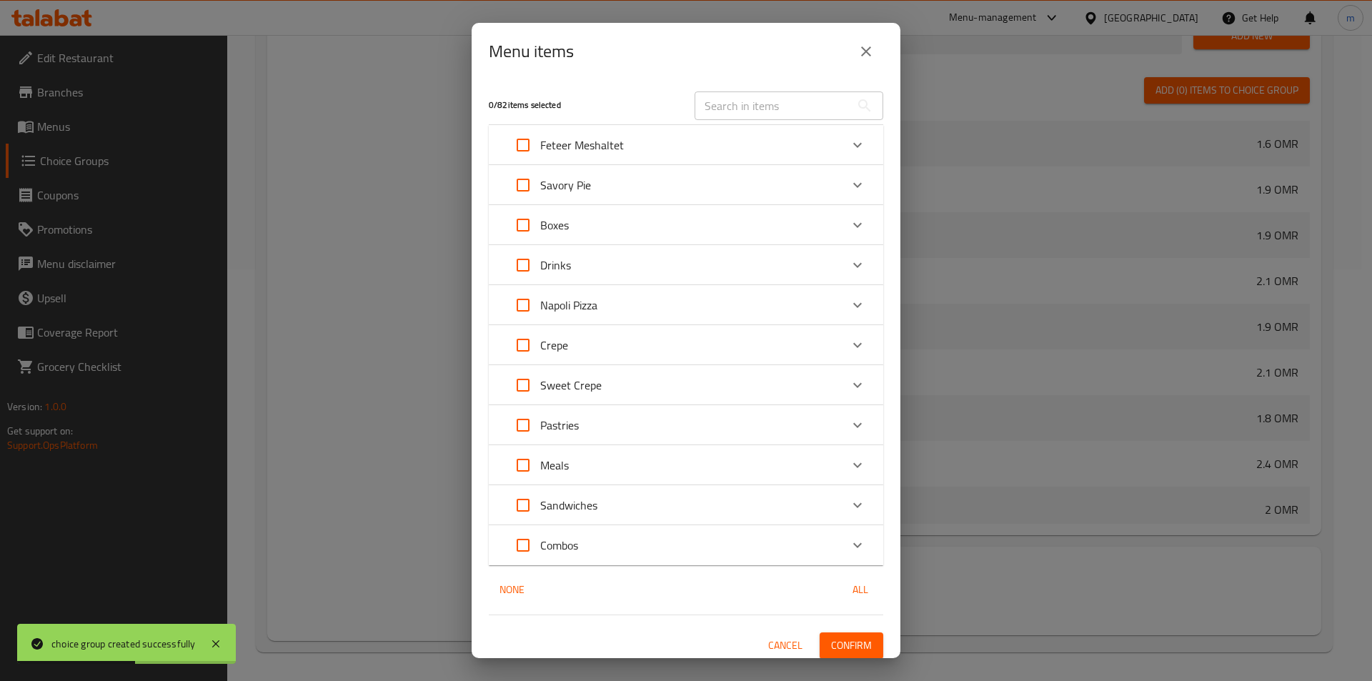
click at [714, 114] on input "text" at bounding box center [773, 105] width 156 height 29
paste input "Azeeza"
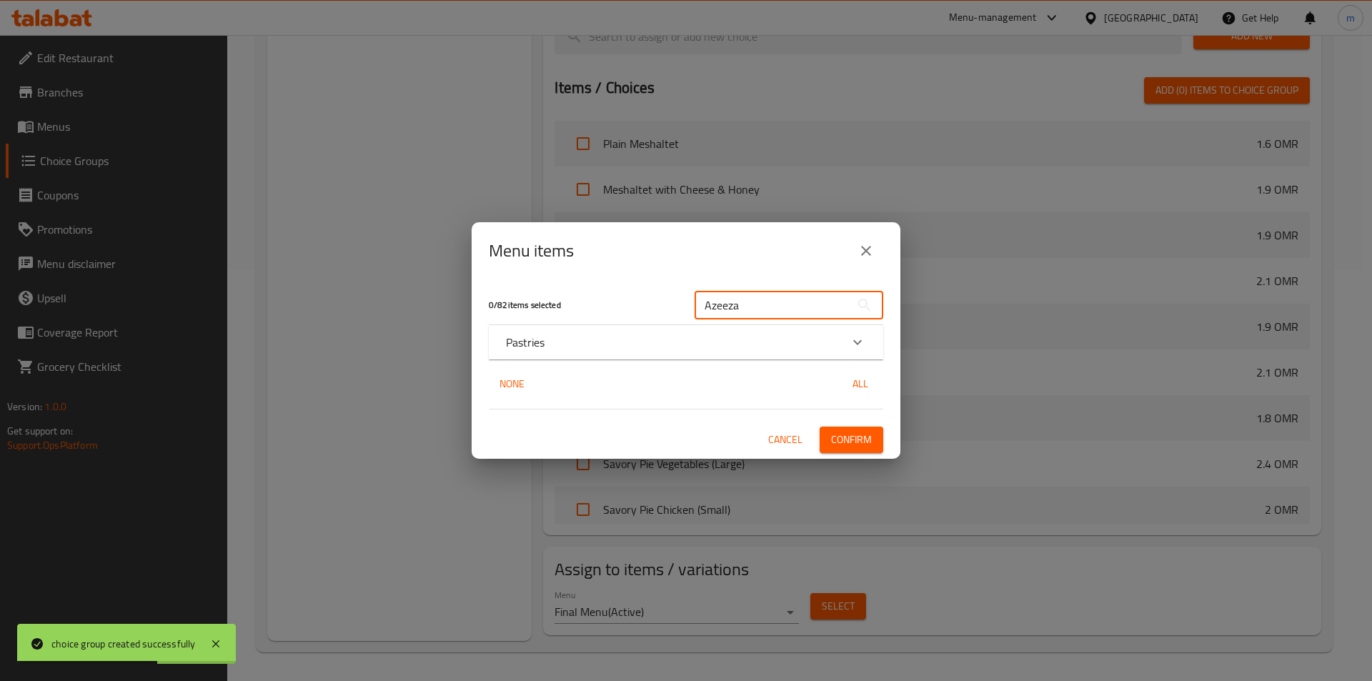
type input "Azeeza"
click at [575, 338] on div "Pastries" at bounding box center [673, 342] width 334 height 17
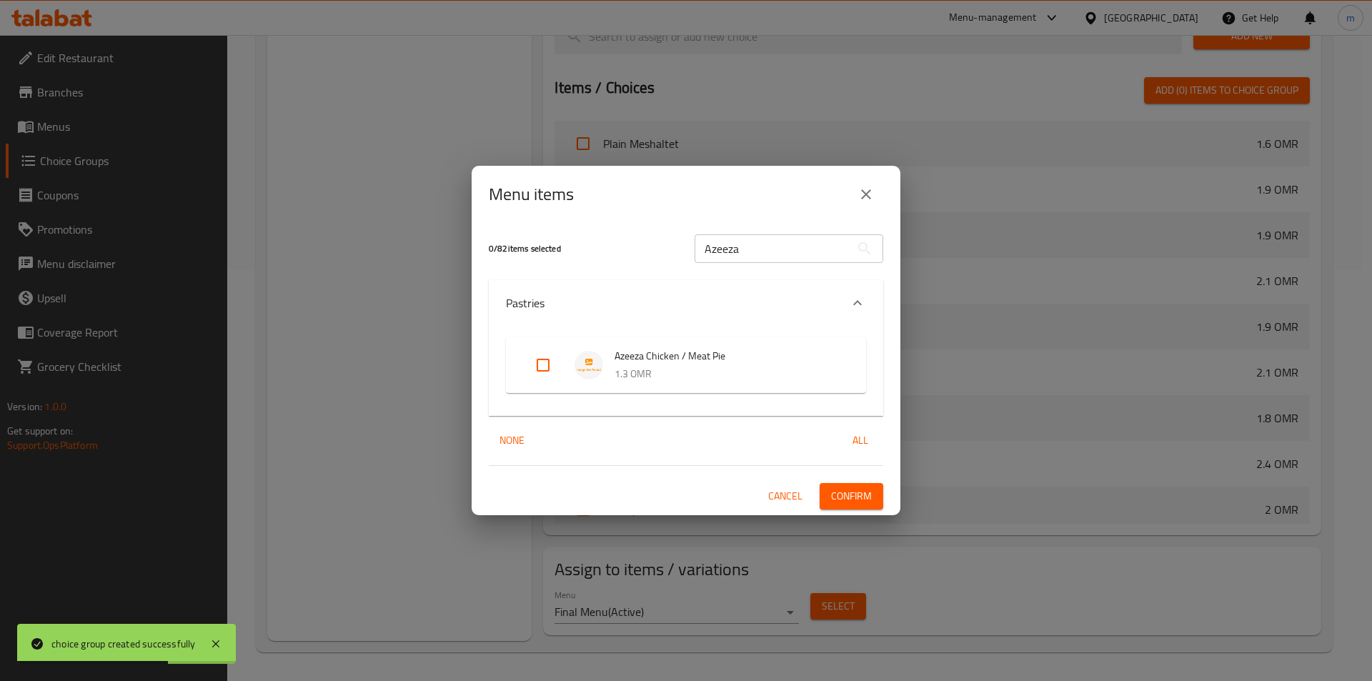
click at [535, 364] on input "Expand" at bounding box center [543, 365] width 34 height 34
checkbox input "true"
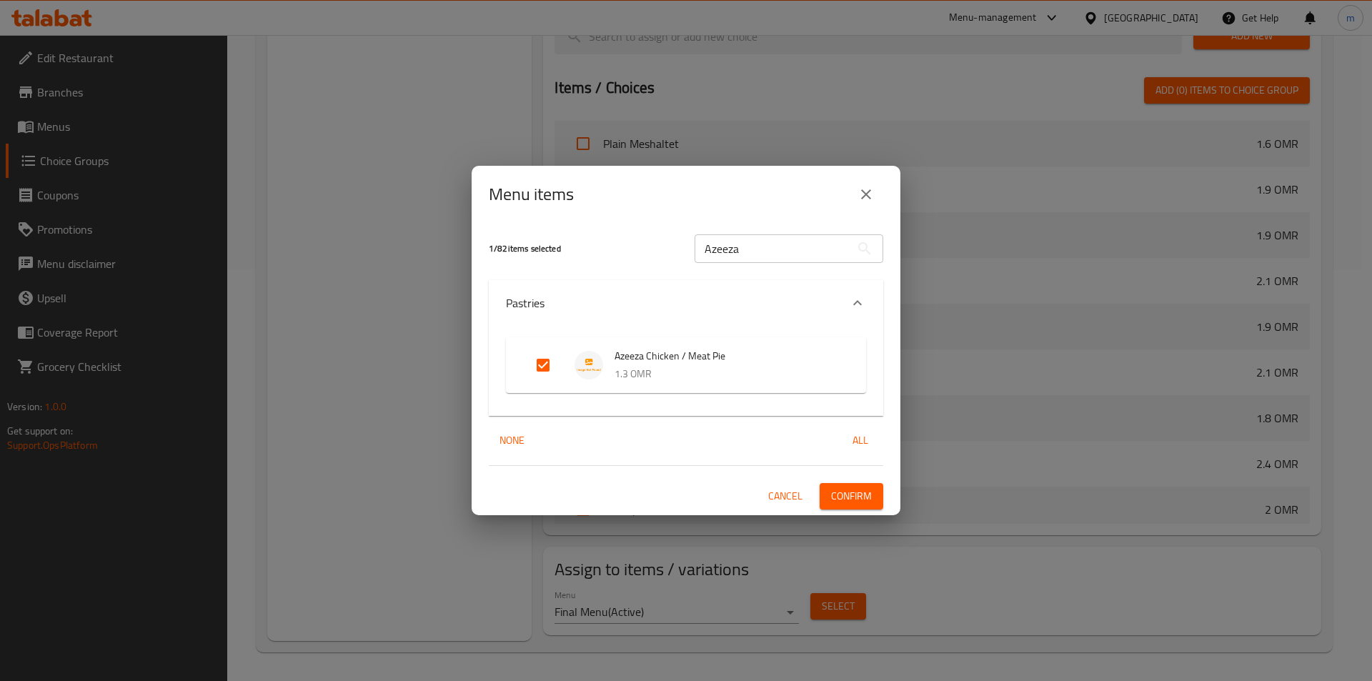
click at [751, 247] on input "Azeeza" at bounding box center [773, 248] width 156 height 29
paste input "Spinach with Chicken"
type input "Spinach with Chicken"
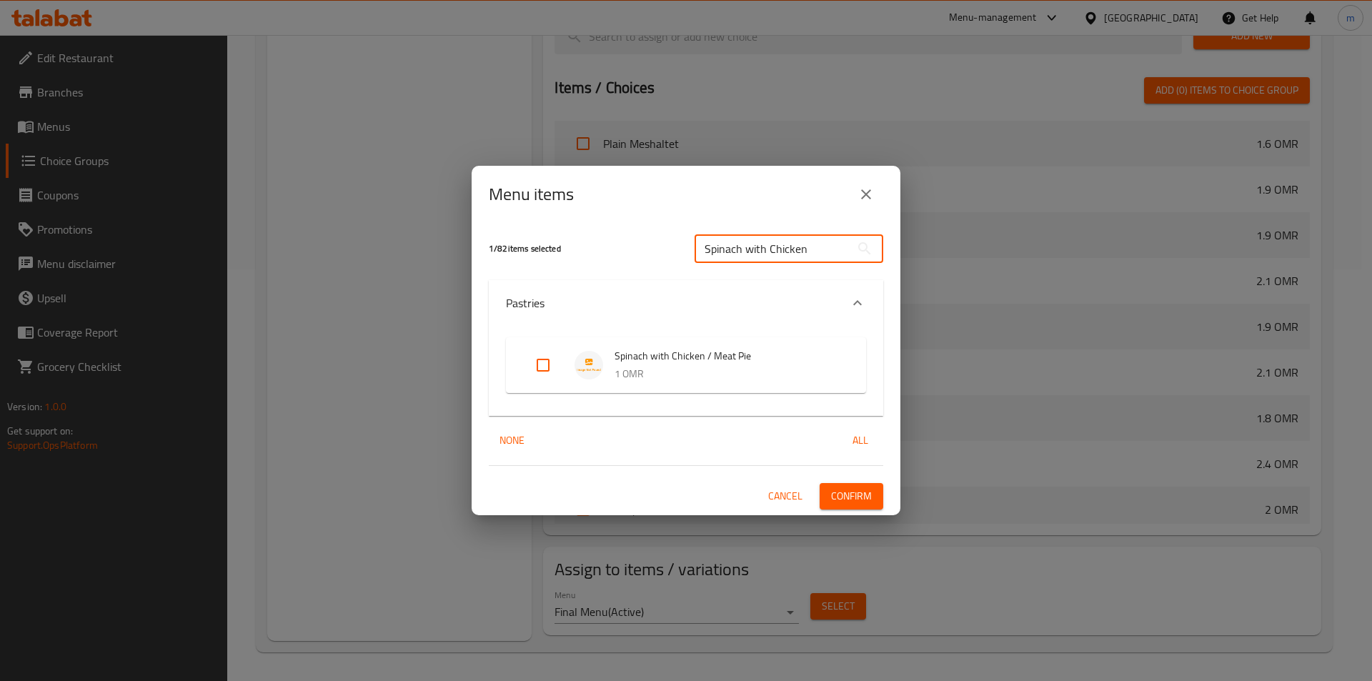
click at [535, 364] on input "Expand" at bounding box center [543, 365] width 34 height 34
checkbox input "true"
click at [853, 484] on button "Confirm" at bounding box center [852, 496] width 64 height 26
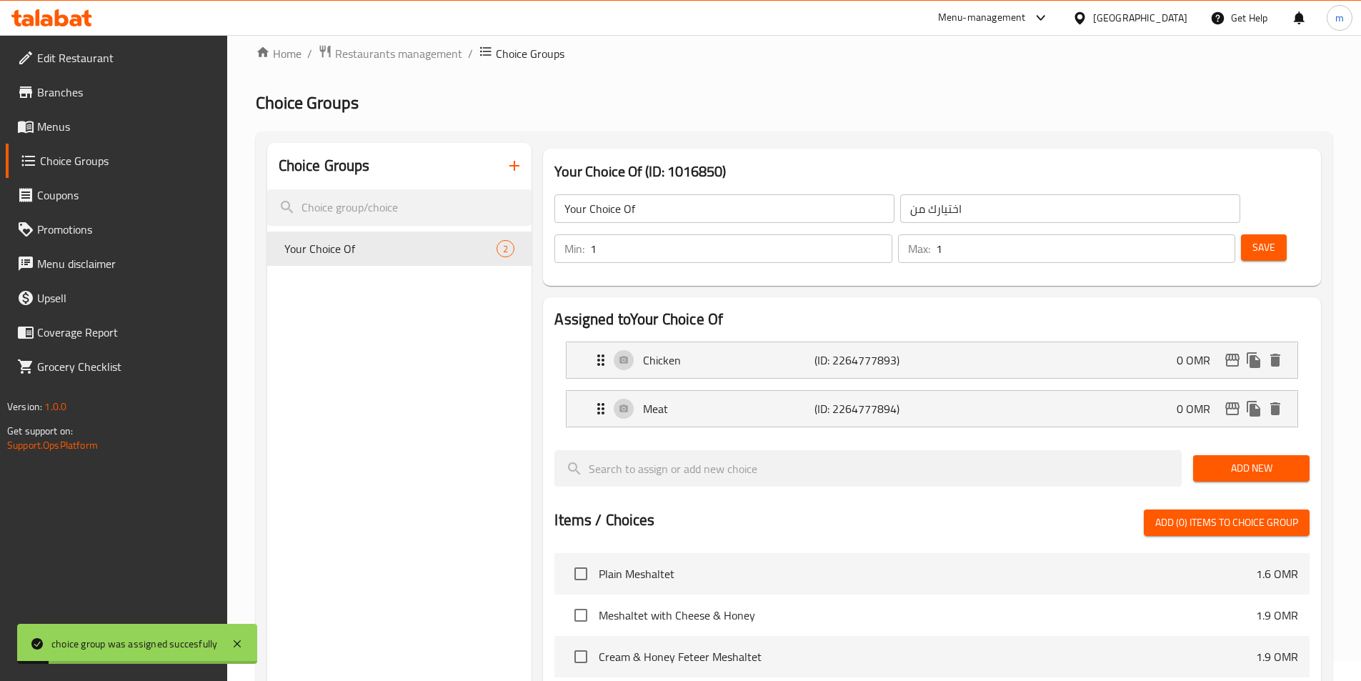
scroll to position [0, 0]
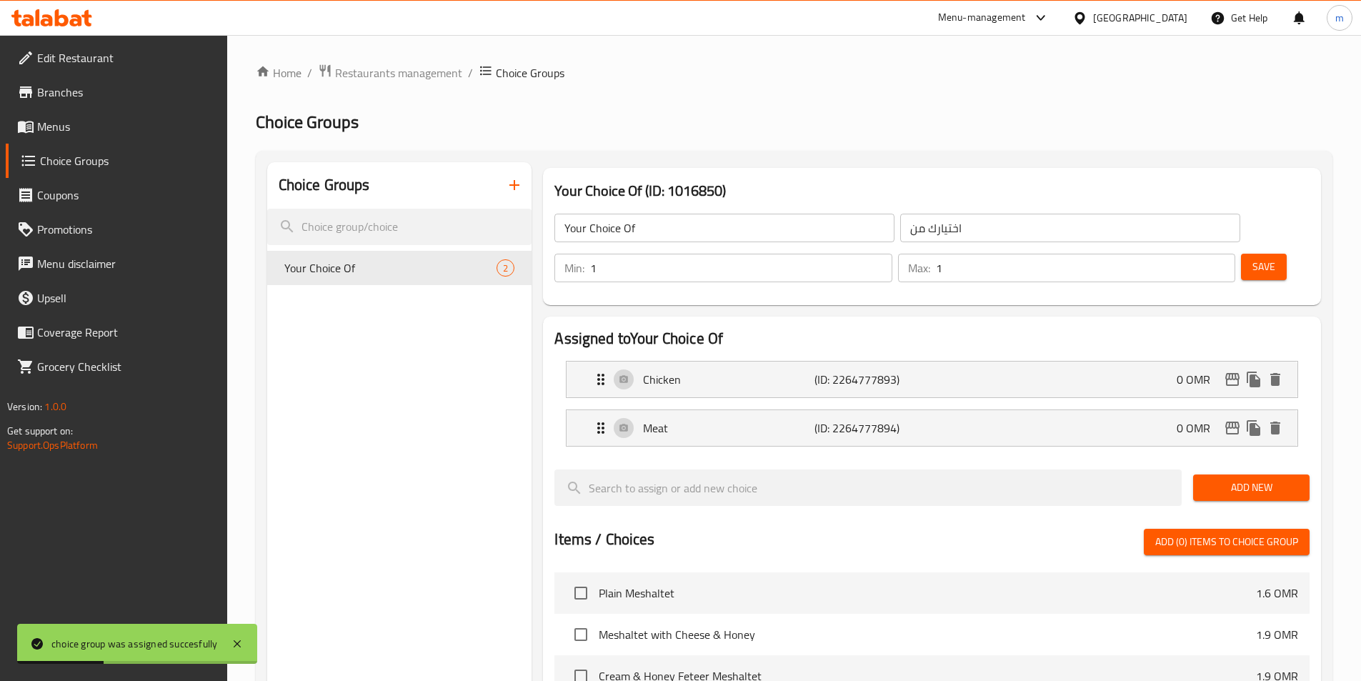
click at [72, 132] on span "Menus" at bounding box center [126, 126] width 179 height 17
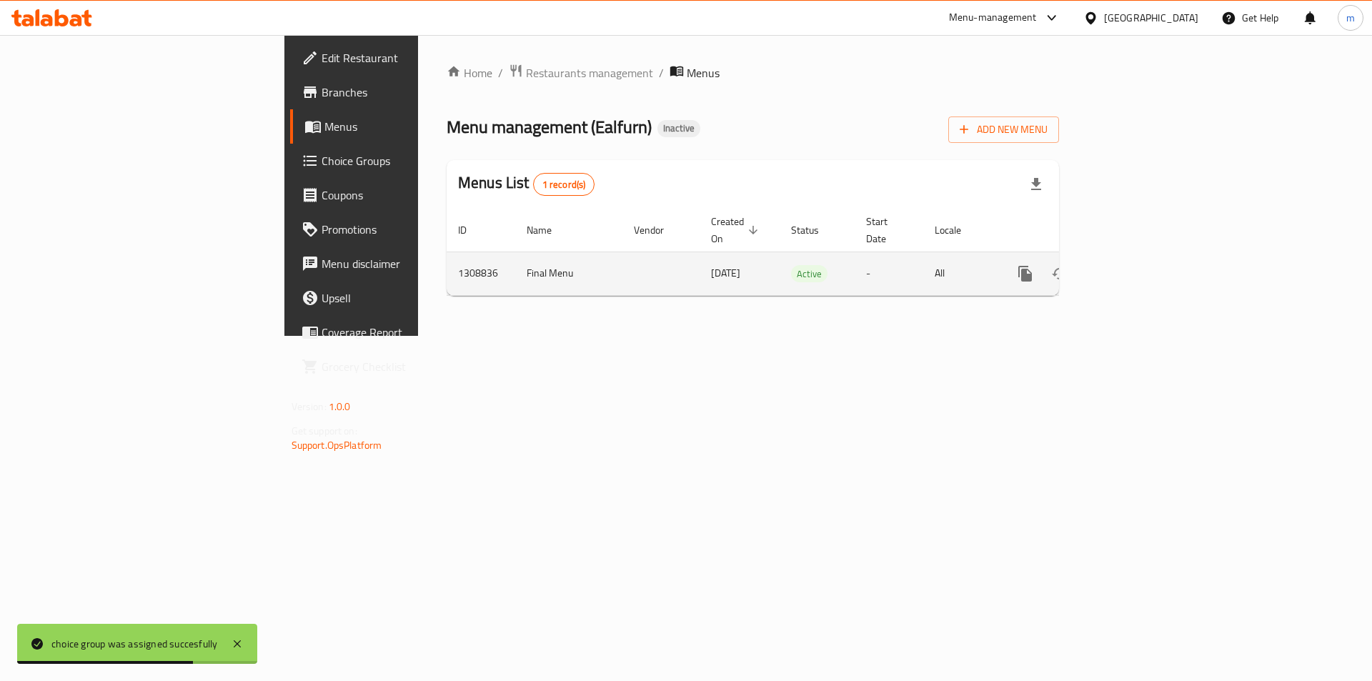
click at [1135, 267] on icon "enhanced table" at bounding box center [1128, 273] width 13 height 13
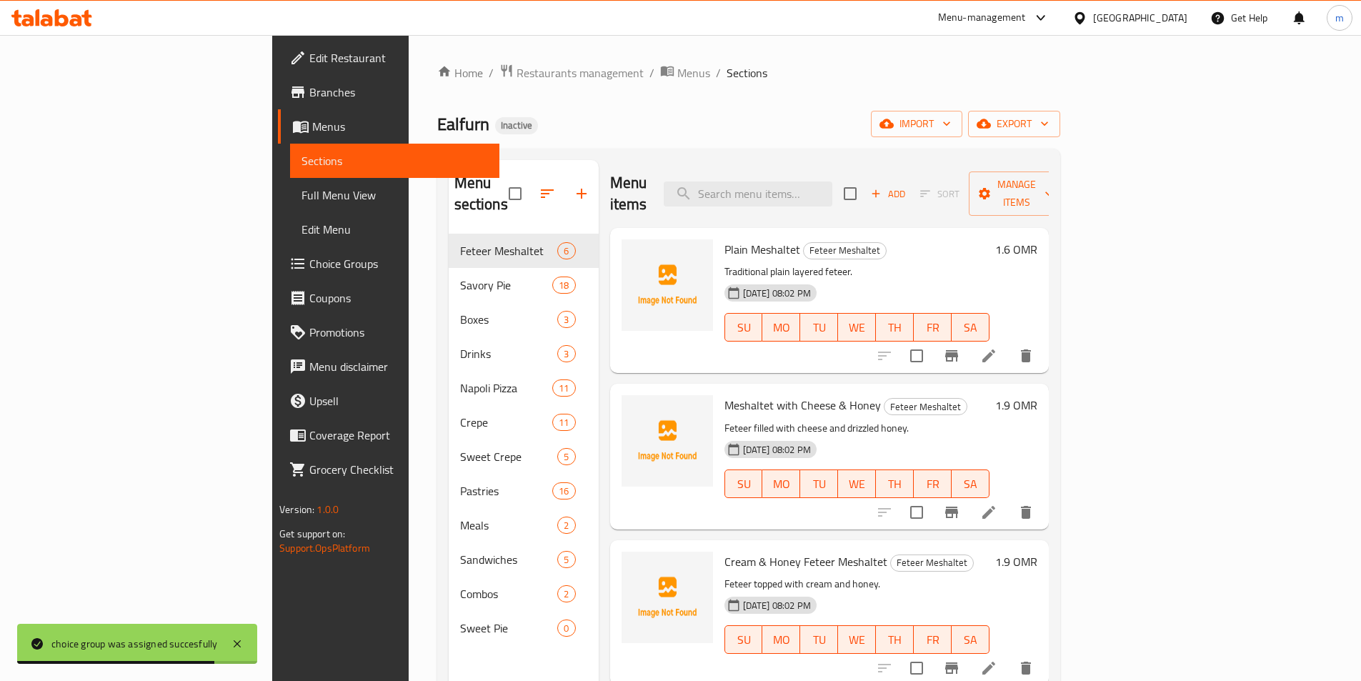
click at [807, 198] on div "Menu items Add Sort Manage items" at bounding box center [829, 194] width 439 height 68
click at [808, 183] on input "search" at bounding box center [748, 194] width 169 height 25
paste input "Azeeza Chicken / Meat"
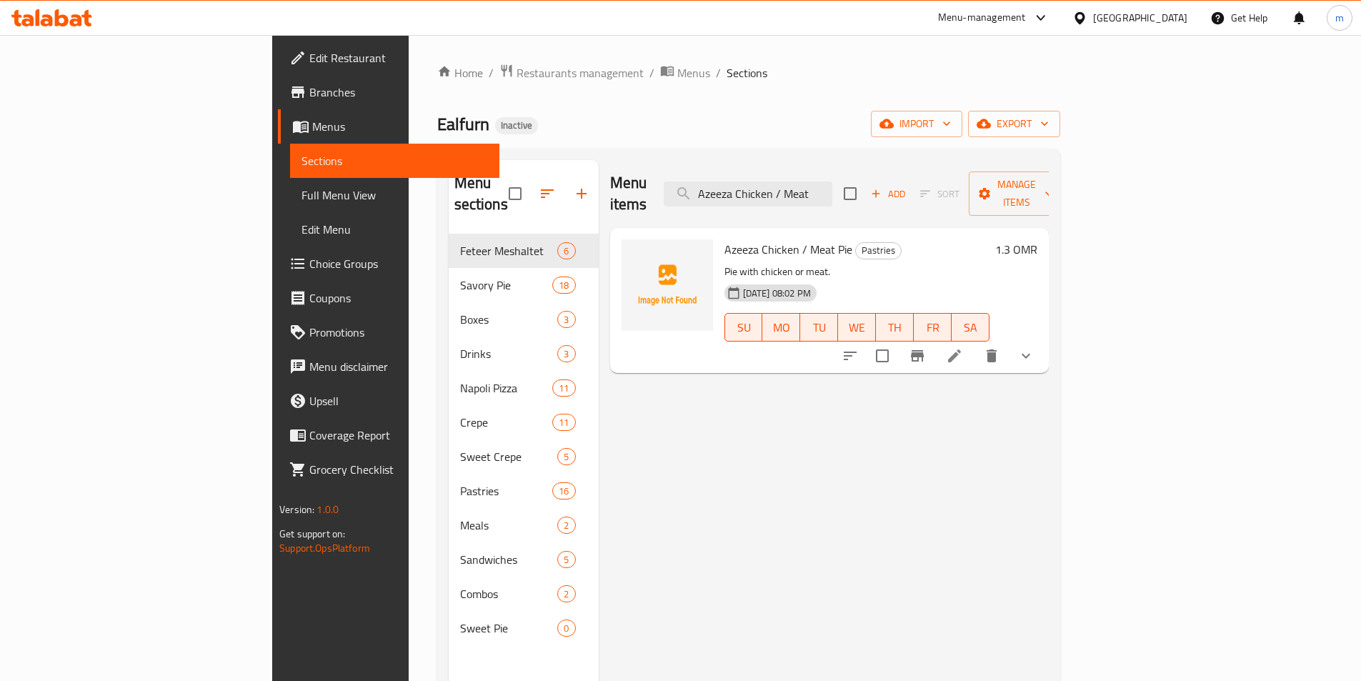
type input "Azeeza Chicken / Meat"
click at [963, 347] on icon at bounding box center [954, 355] width 17 height 17
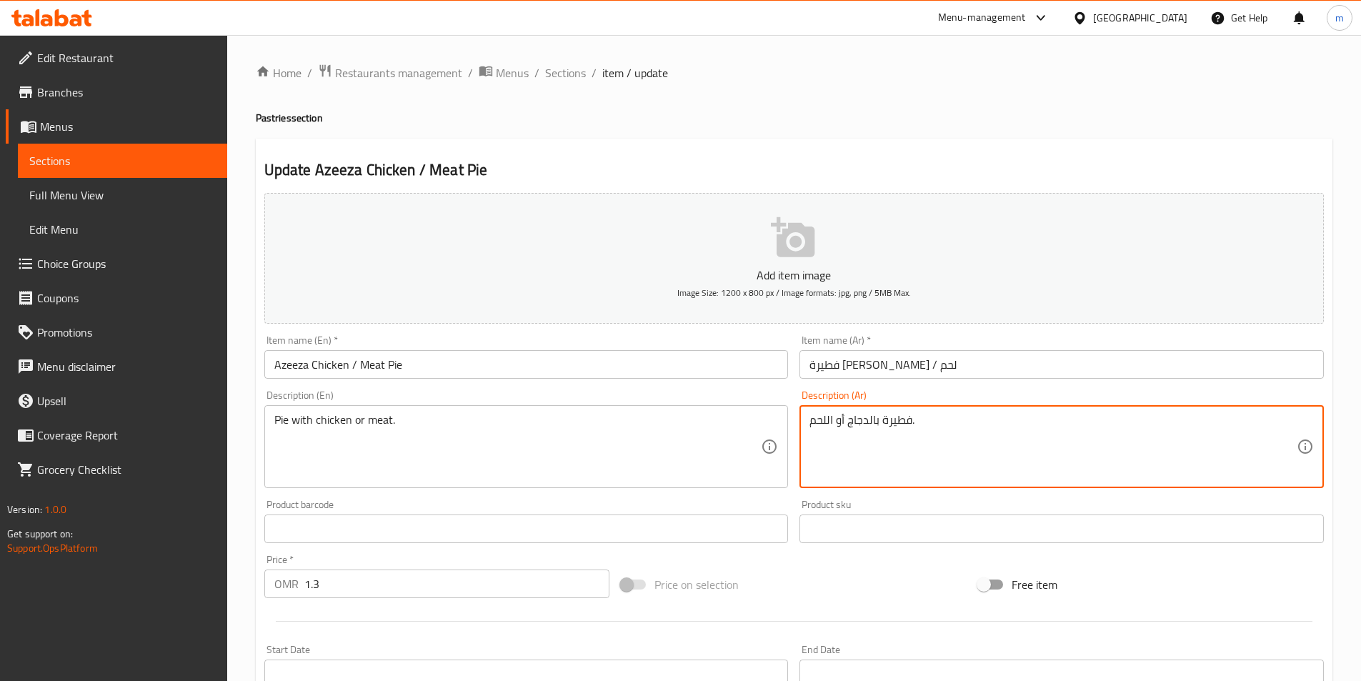
click at [848, 414] on textarea "فطيرة بالدجاج أو اللحم." at bounding box center [1053, 447] width 487 height 68
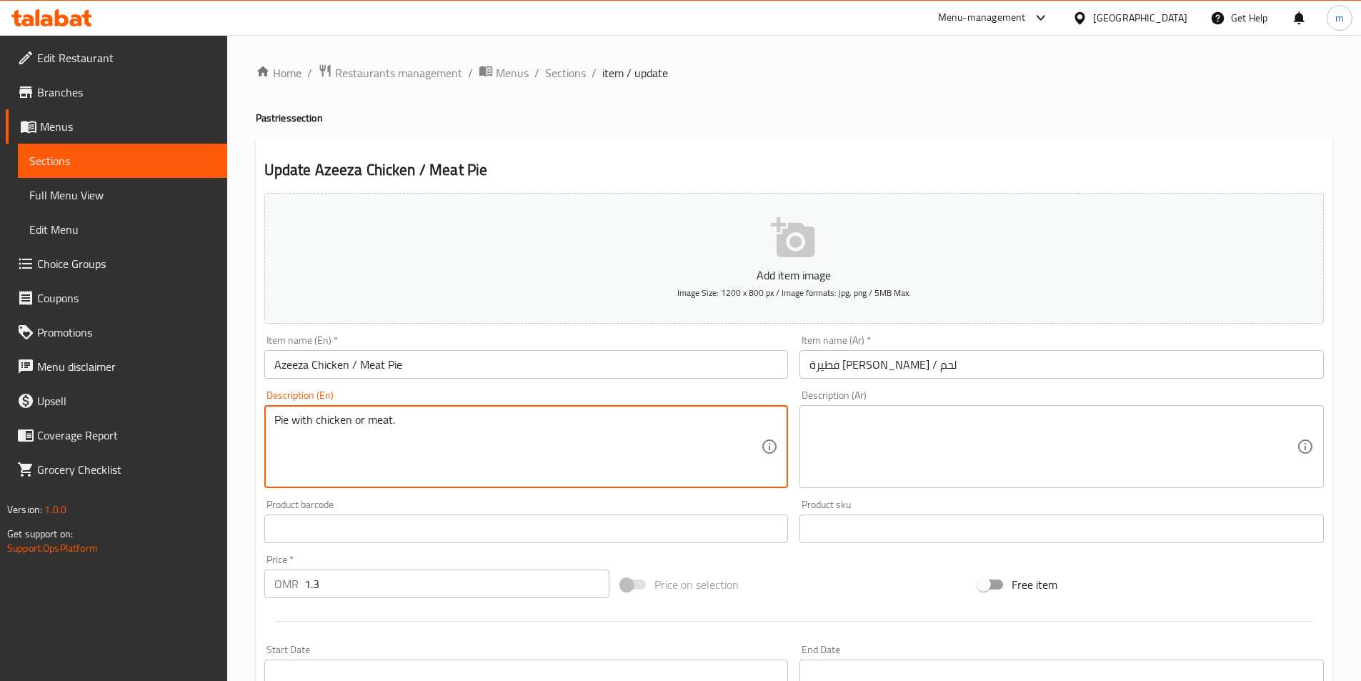
click at [582, 439] on textarea "Pie with chicken or meat." at bounding box center [517, 447] width 487 height 68
click at [422, 361] on input "Azeeza Chicken / Meat Pie" at bounding box center [526, 364] width 525 height 29
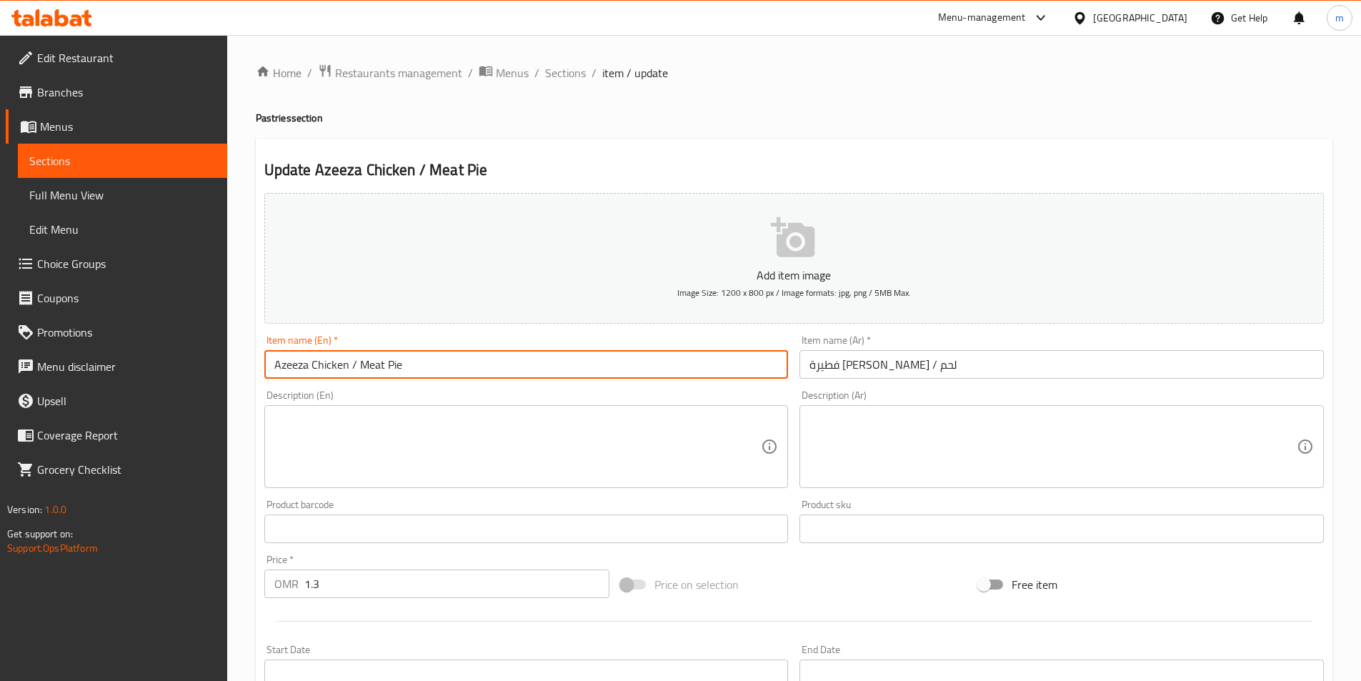
click at [422, 361] on input "Azeeza Chicken / Meat Pie" at bounding box center [526, 364] width 525 height 29
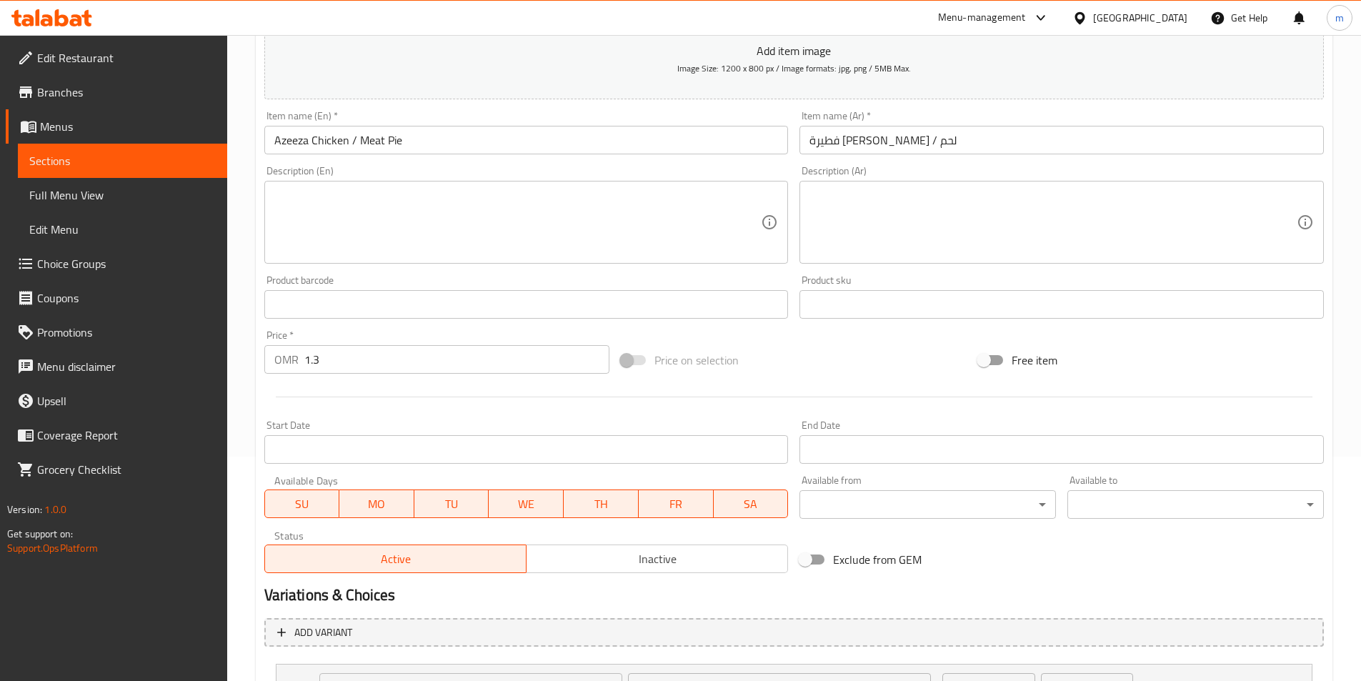
scroll to position [352, 0]
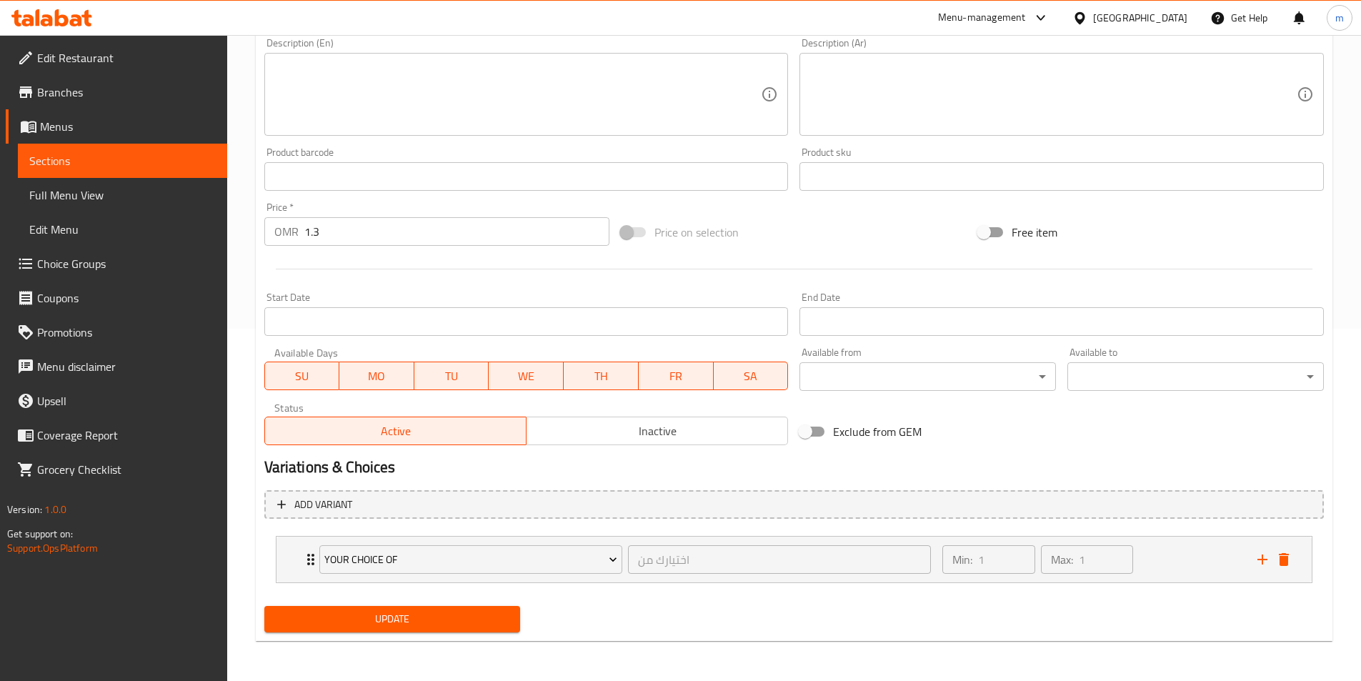
click at [346, 615] on span "Update" at bounding box center [393, 619] width 234 height 18
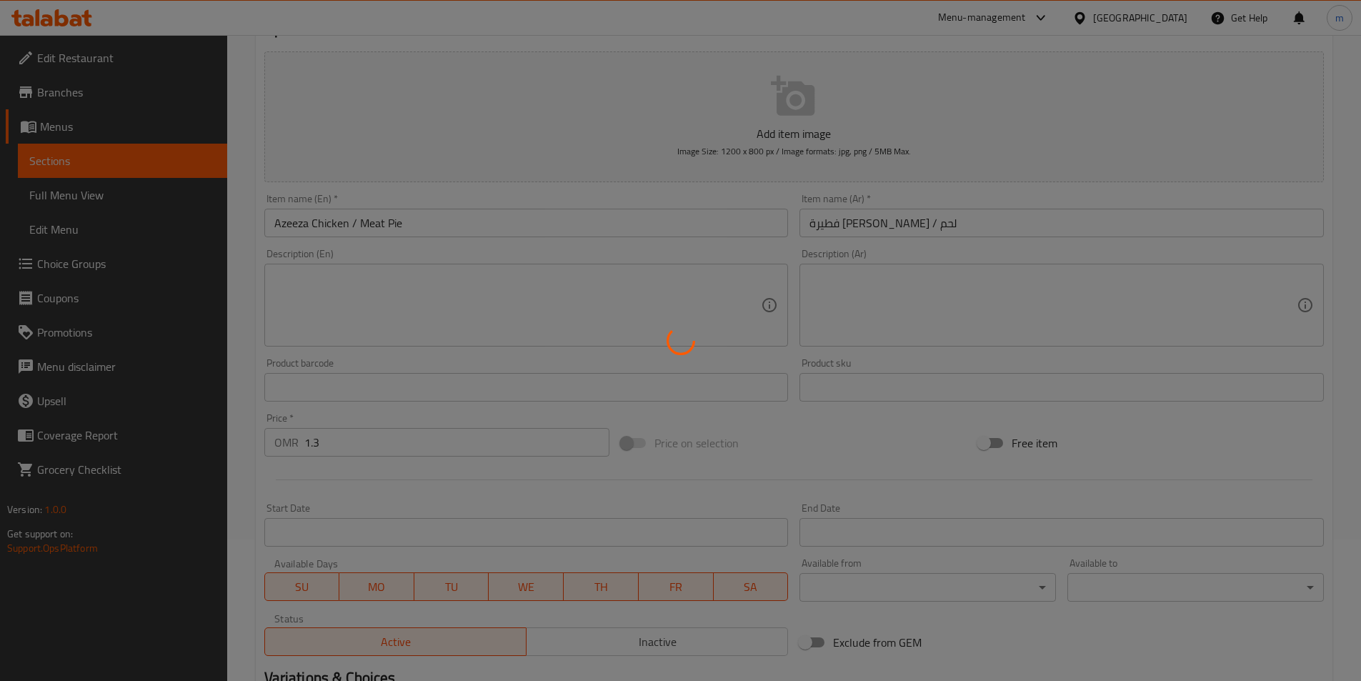
scroll to position [0, 0]
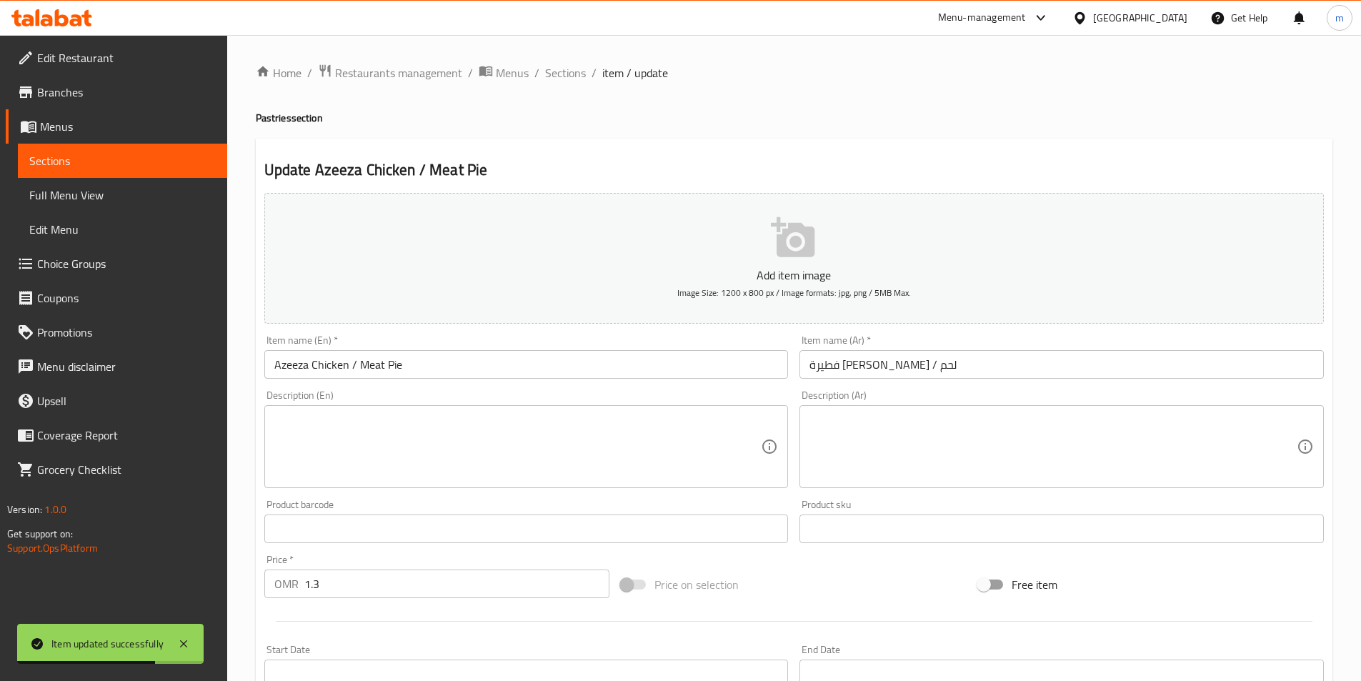
click at [73, 169] on span "Sections" at bounding box center [122, 160] width 187 height 17
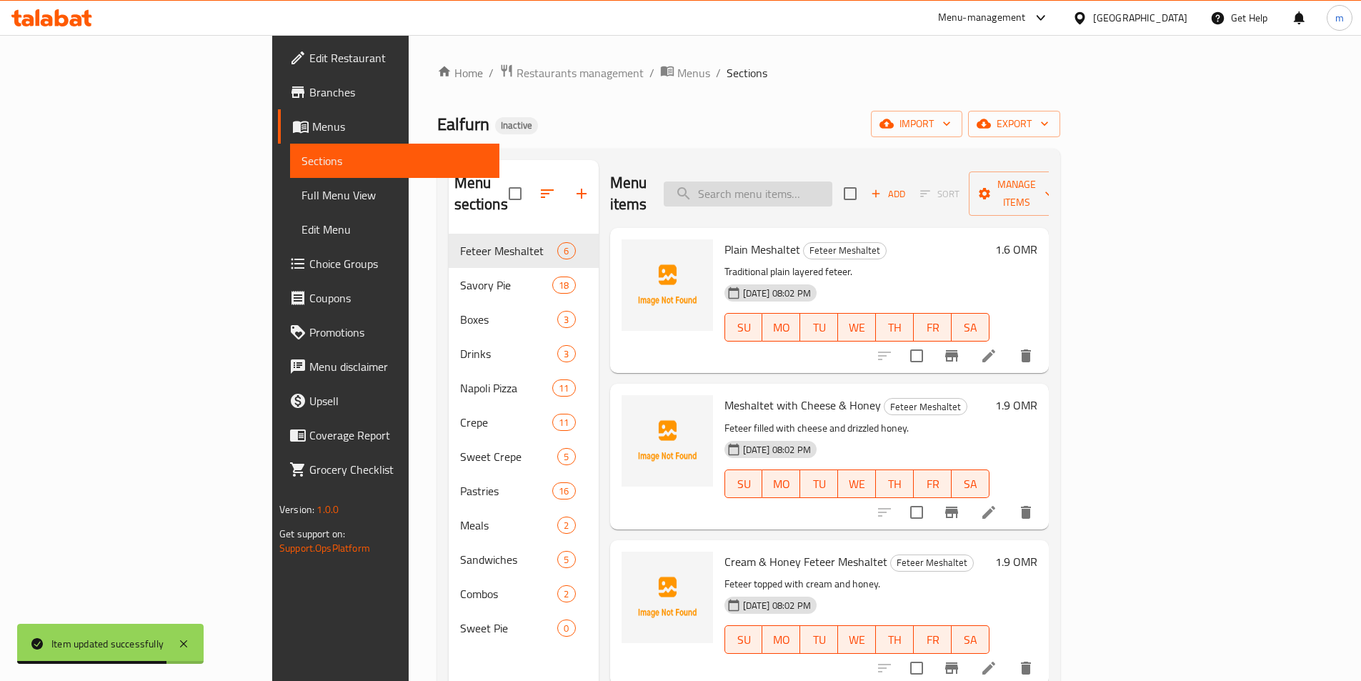
click at [812, 184] on input "search" at bounding box center [748, 194] width 169 height 25
paste input "Spinach with Chicken / Meat Pie"
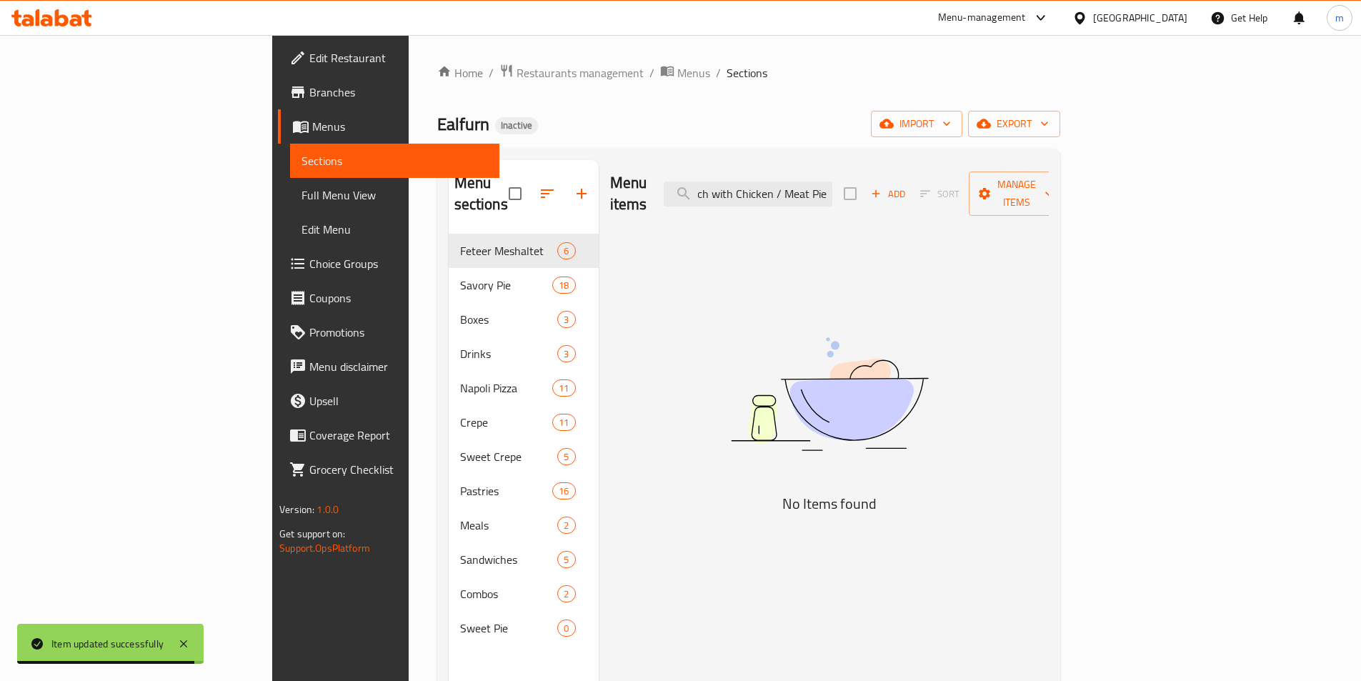
scroll to position [0, 25]
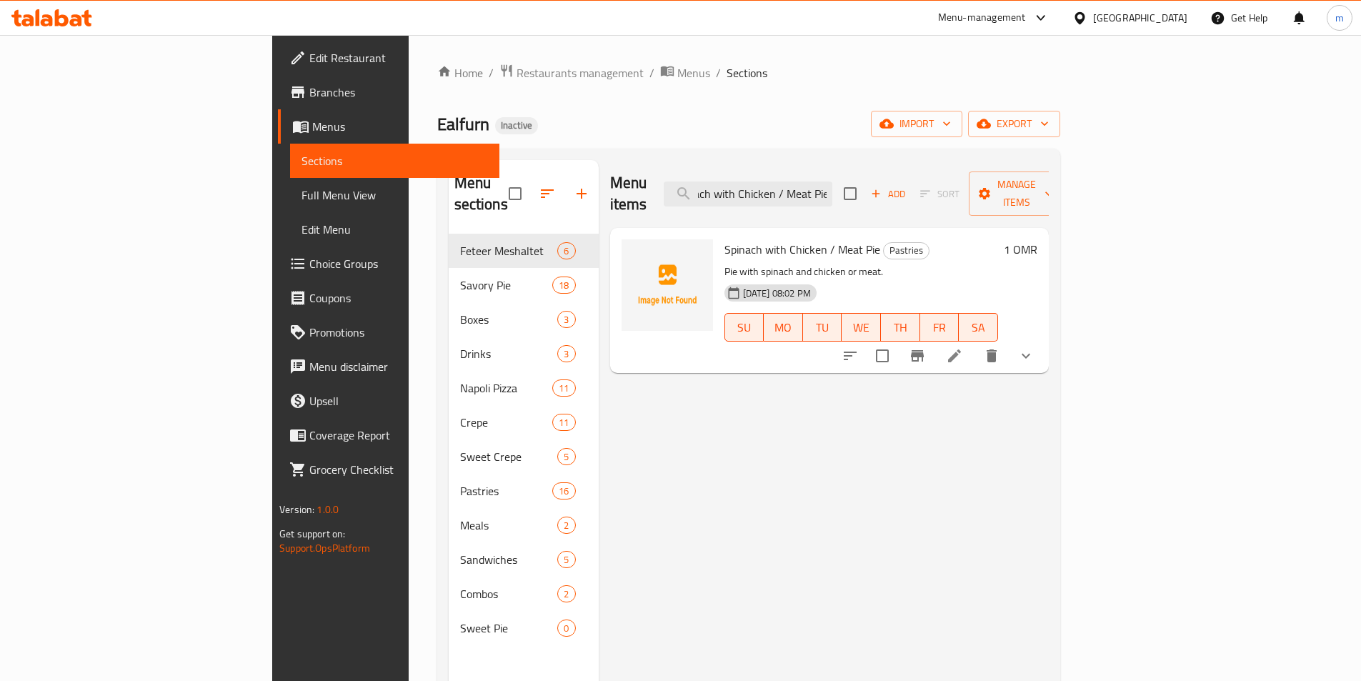
type input "Spinach with Chicken / Meat Pie"
click at [963, 347] on icon at bounding box center [954, 355] width 17 height 17
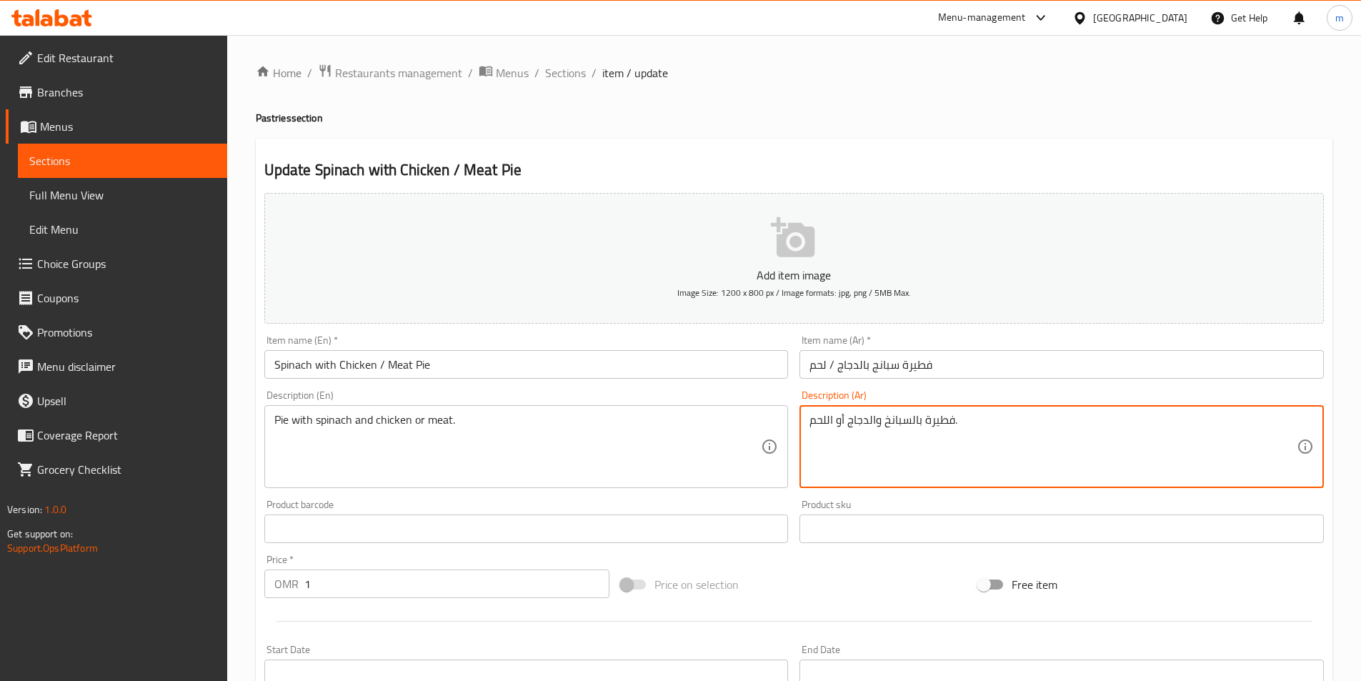
click at [872, 429] on textarea "فطيرة بالسبانخ والدجاج أو اللحم." at bounding box center [1053, 447] width 487 height 68
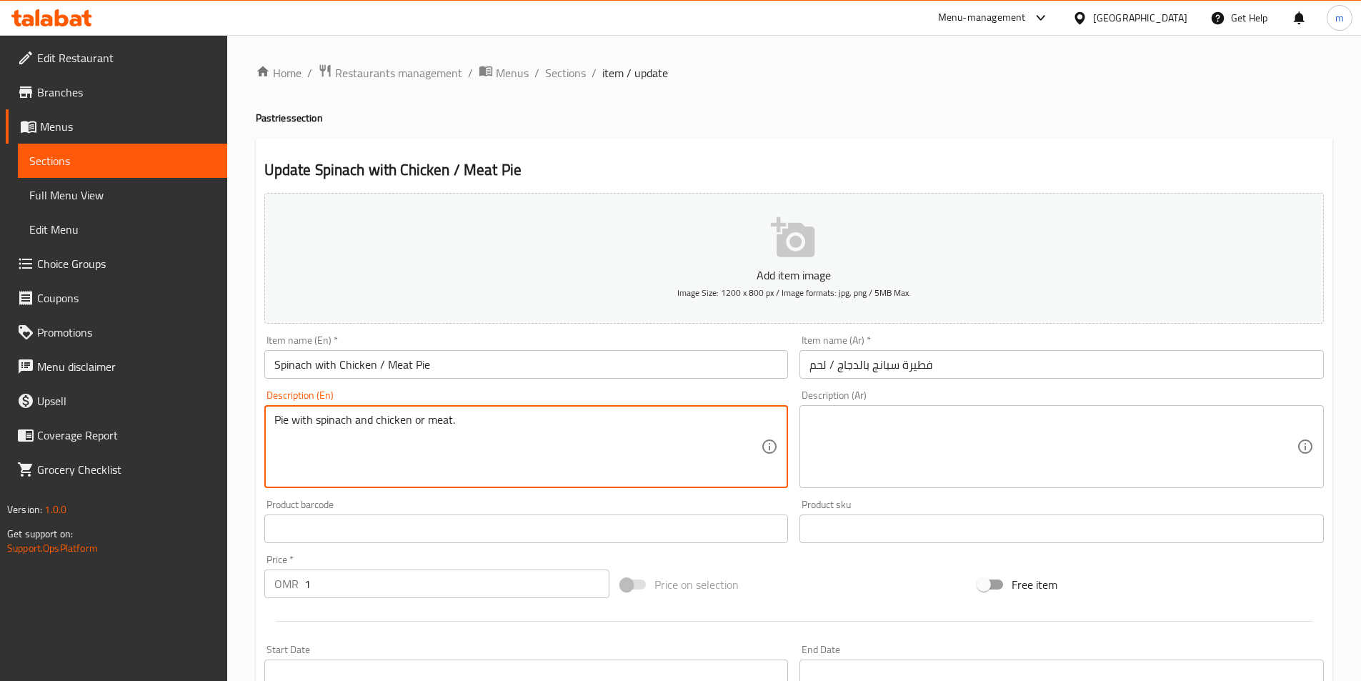
click at [467, 433] on textarea "Pie with spinach and chicken or meat." at bounding box center [517, 447] width 487 height 68
type textarea "Pie with spinach and chicken or meat"
click at [467, 433] on textarea "Pie with spinach and chicken or meat" at bounding box center [517, 447] width 487 height 68
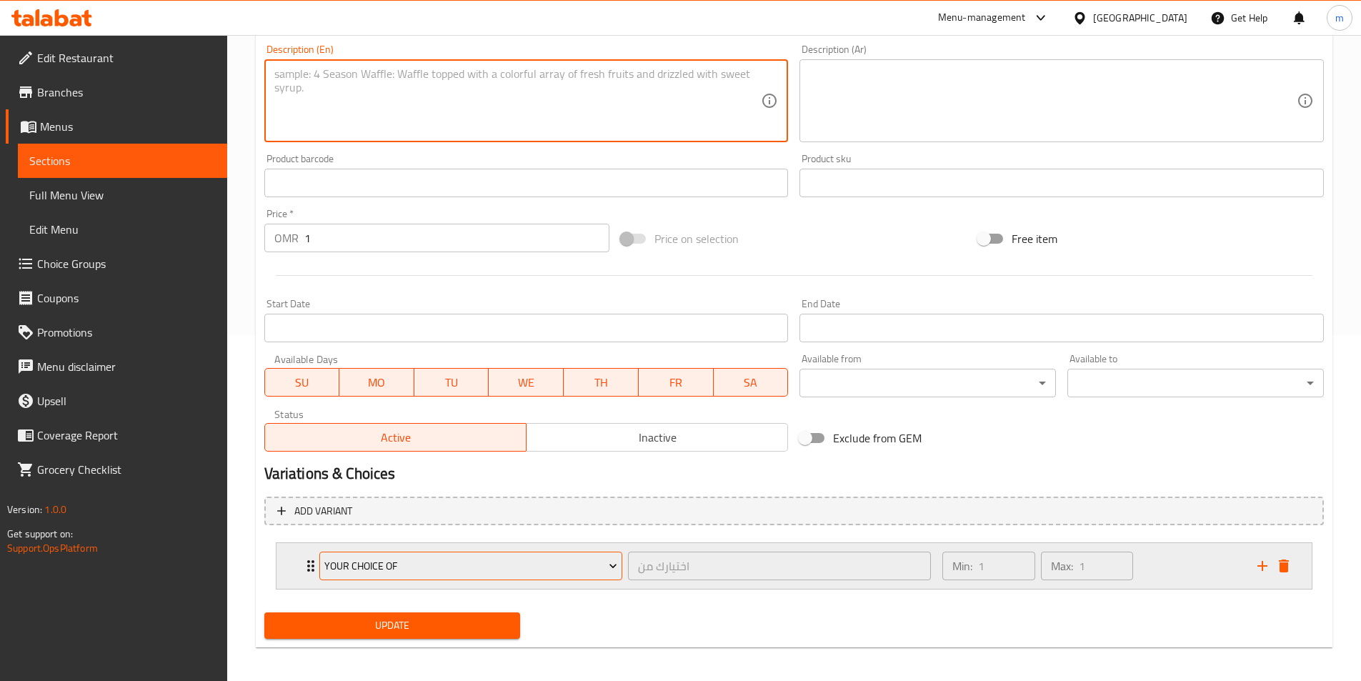
scroll to position [352, 0]
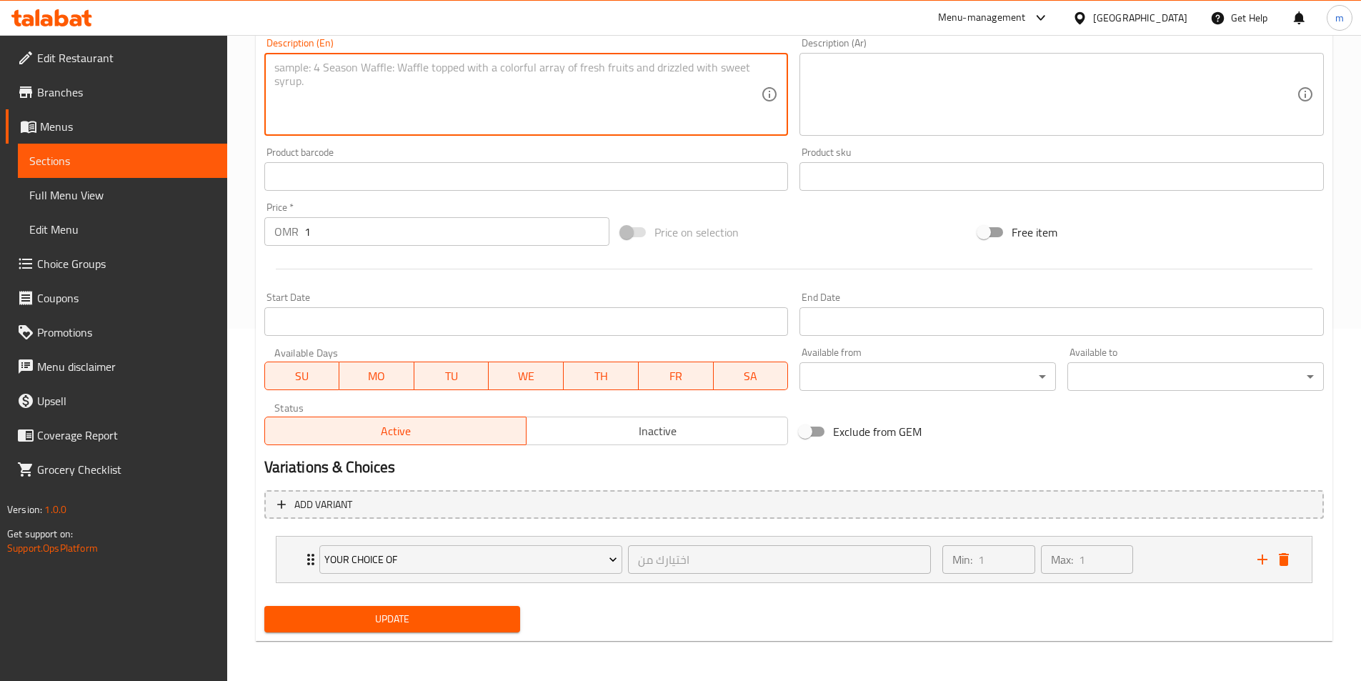
click at [345, 615] on span "Update" at bounding box center [393, 619] width 234 height 18
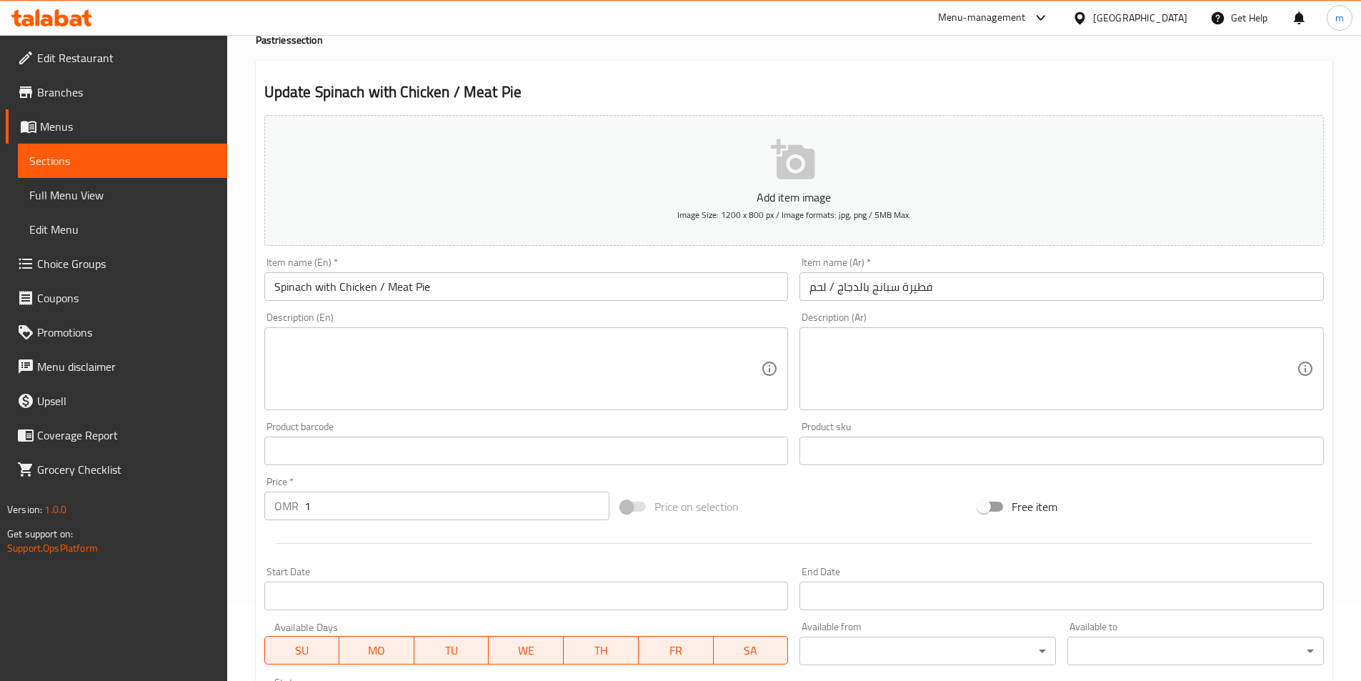
scroll to position [0, 0]
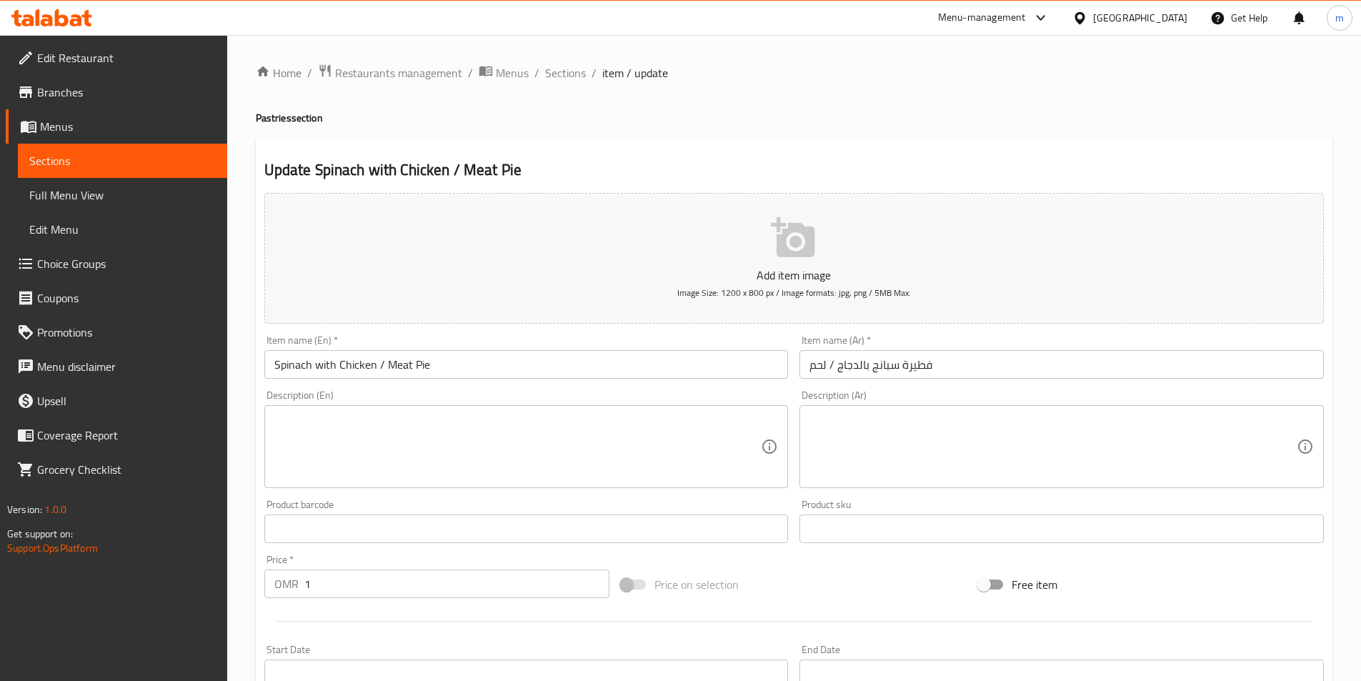
click at [114, 152] on span "Sections" at bounding box center [122, 160] width 187 height 17
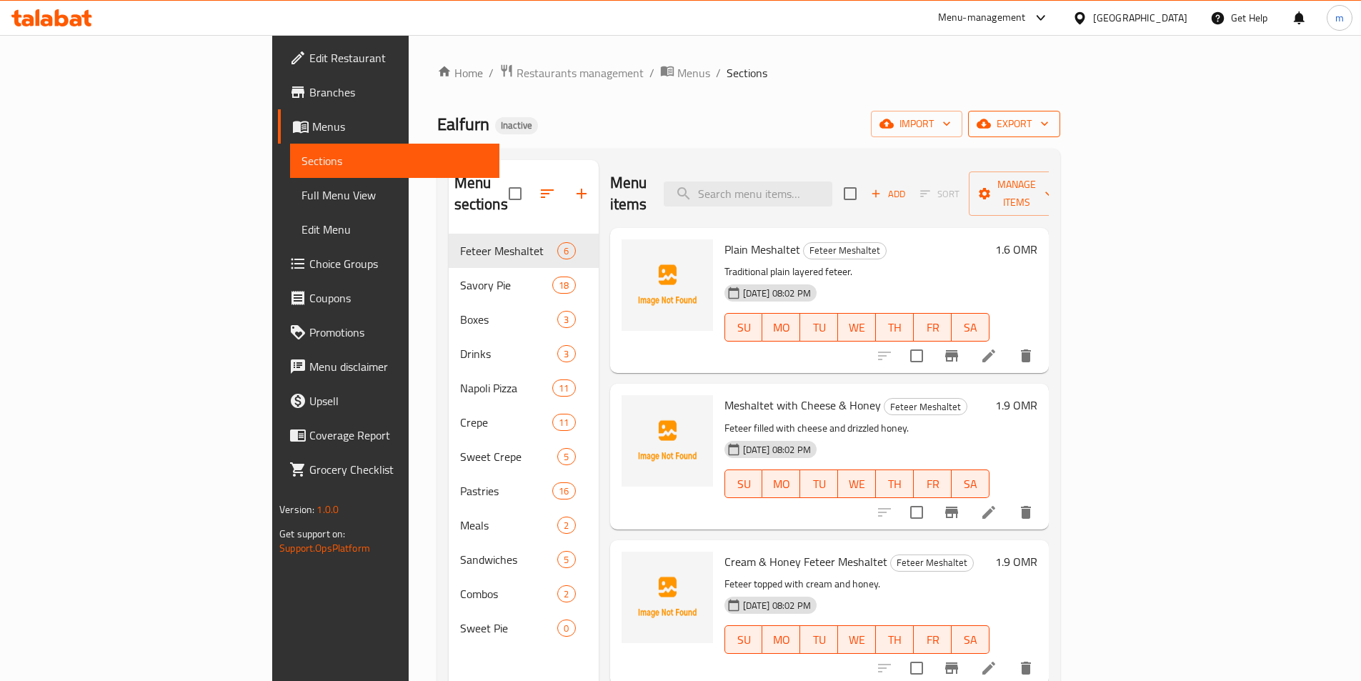
click at [1049, 125] on span "export" at bounding box center [1014, 124] width 69 height 18
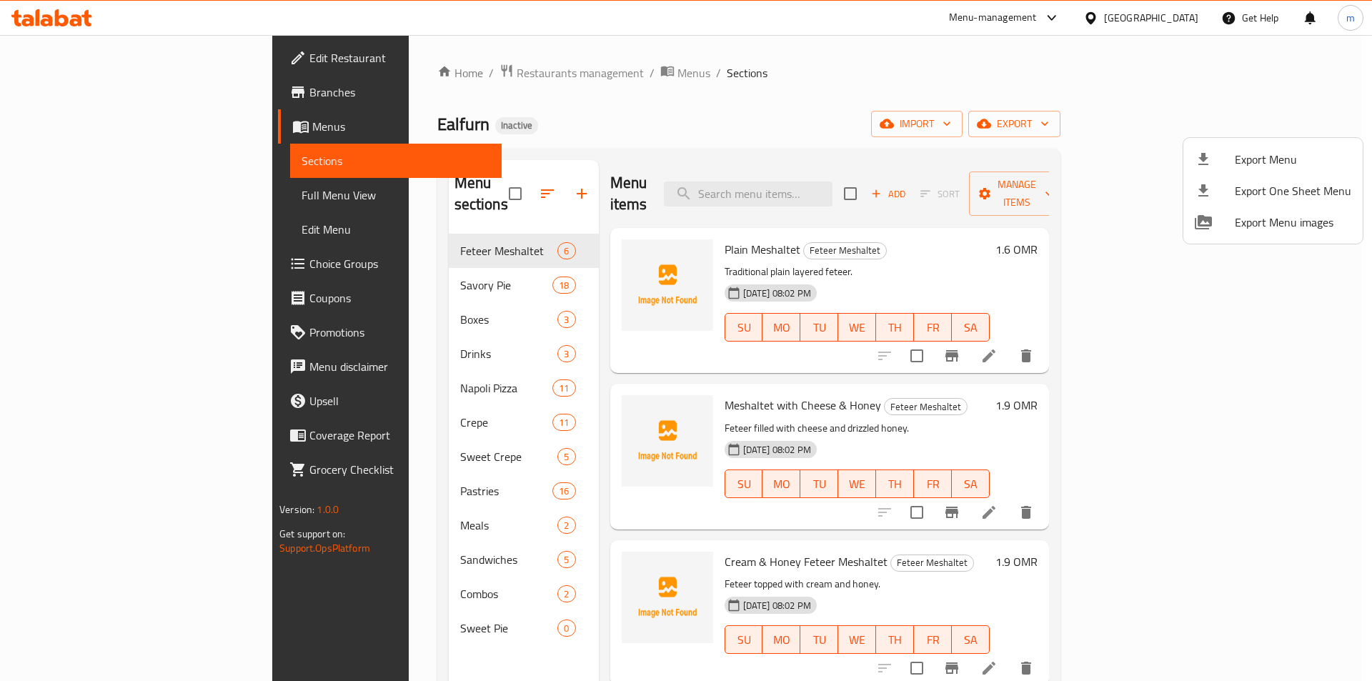
click at [1201, 159] on icon at bounding box center [1203, 159] width 10 height 12
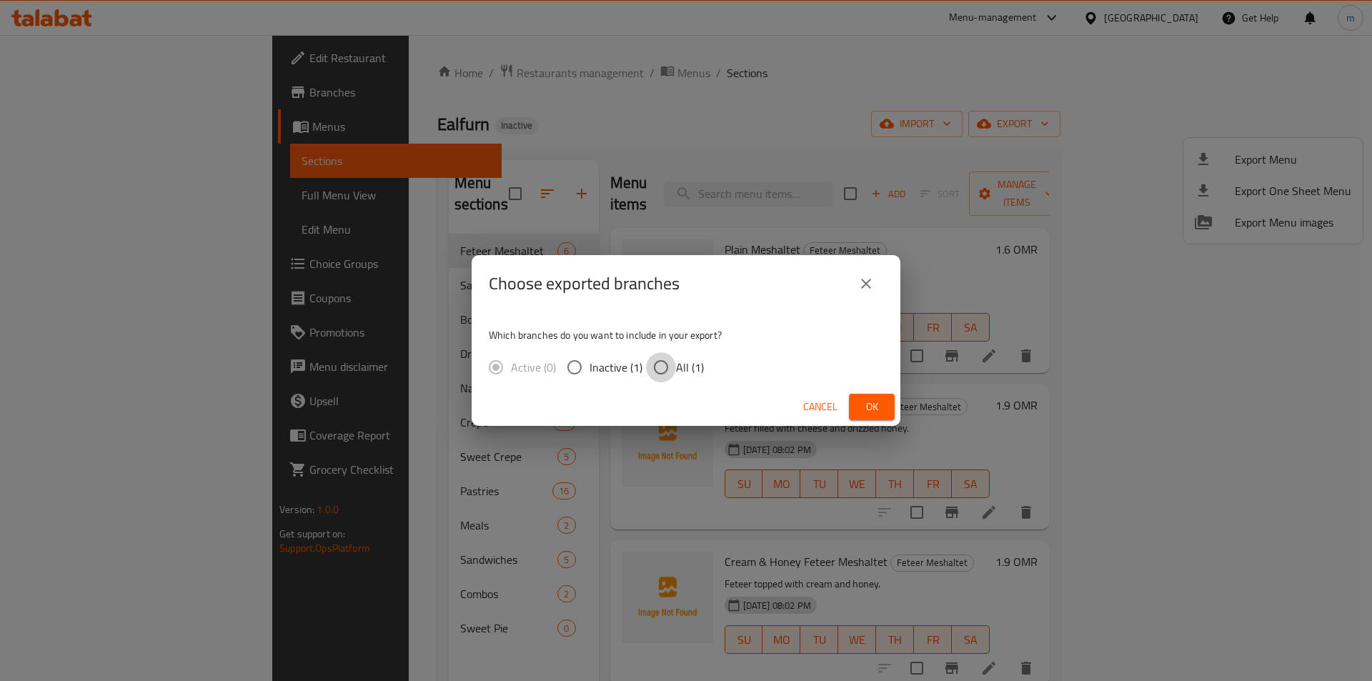
click at [672, 360] on input "All (1)" at bounding box center [661, 367] width 30 height 30
radio input "true"
click at [881, 404] on span "Ok" at bounding box center [871, 407] width 23 height 18
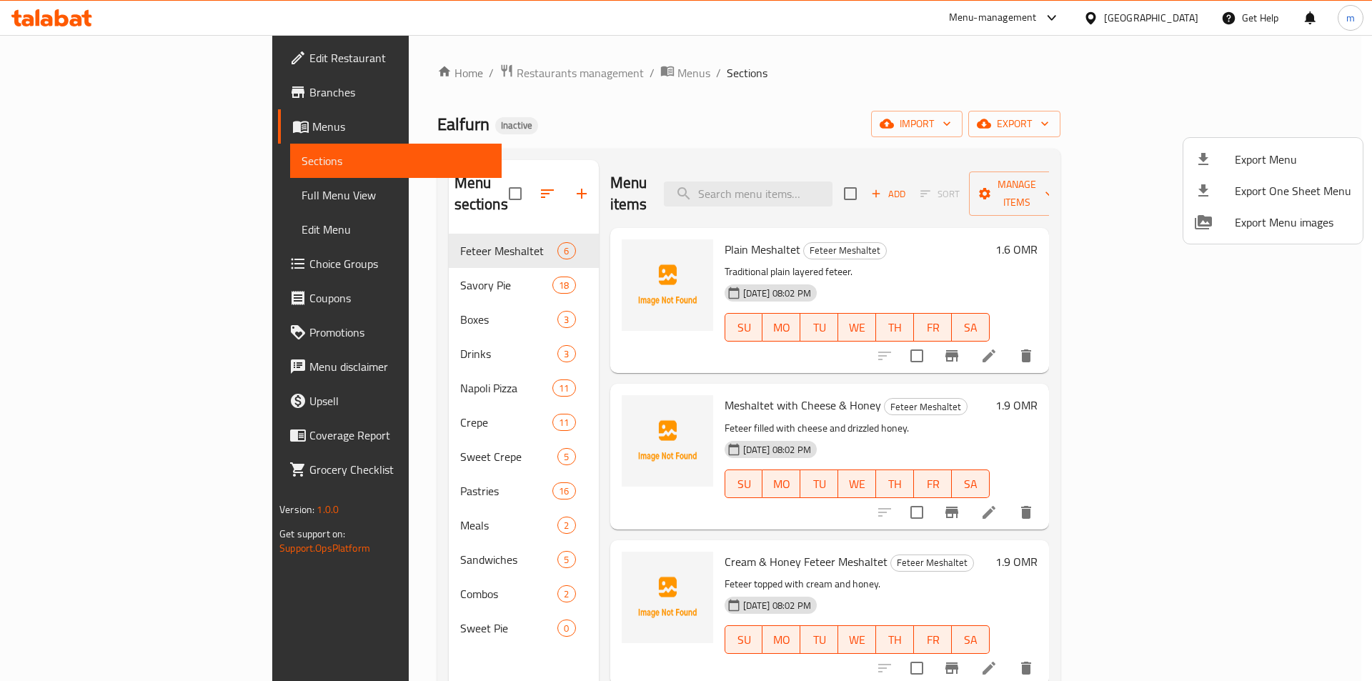
click at [123, 201] on div at bounding box center [686, 340] width 1372 height 681
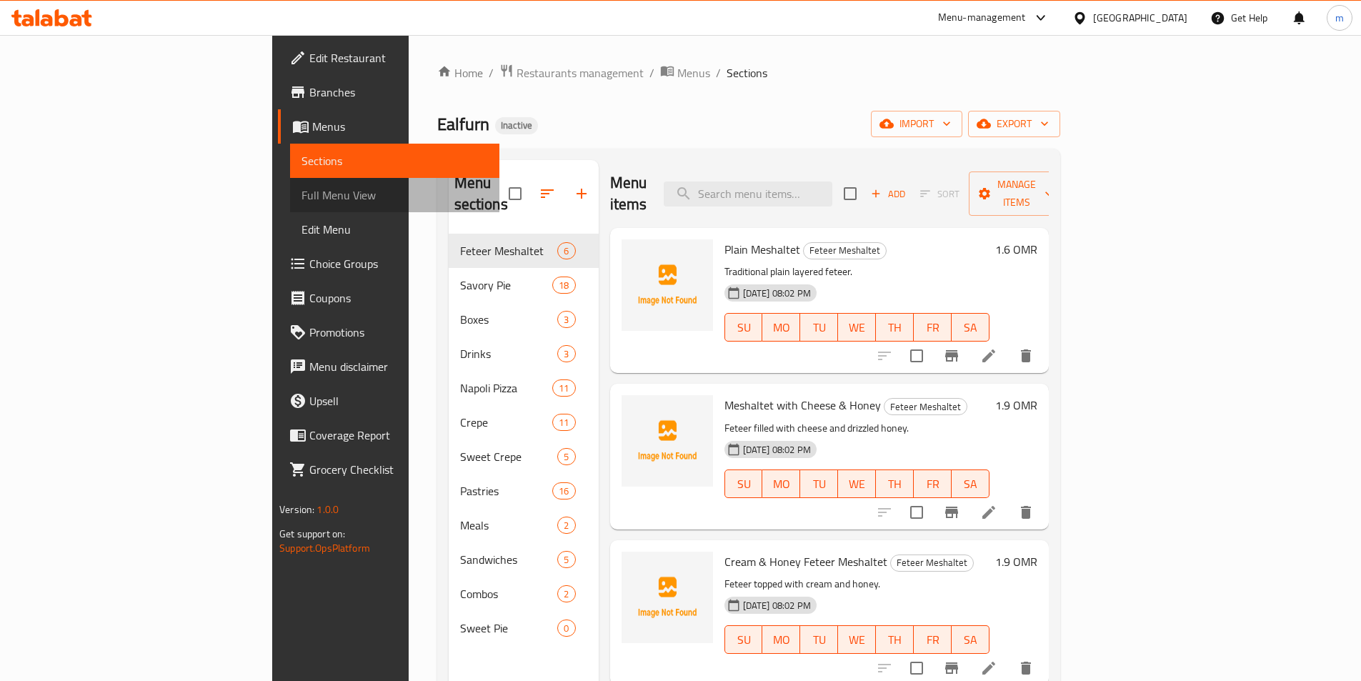
click at [302, 194] on span "Full Menu View" at bounding box center [395, 195] width 187 height 17
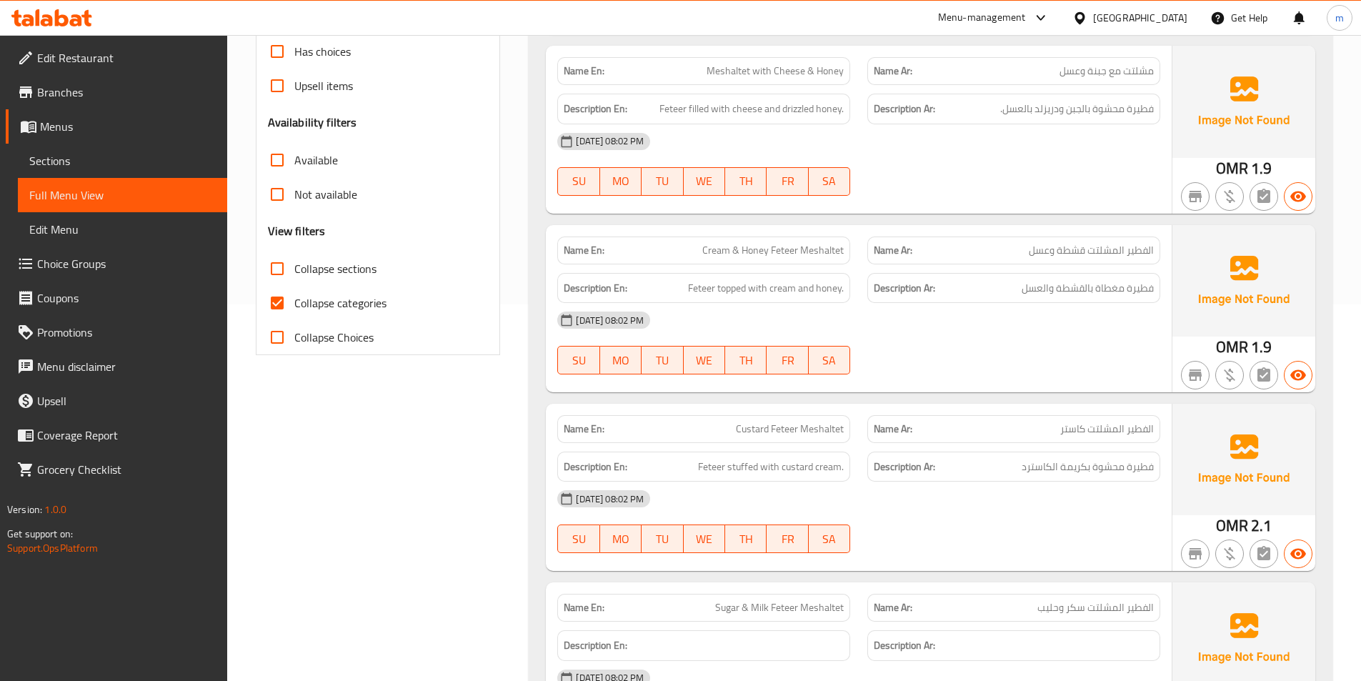
scroll to position [429, 0]
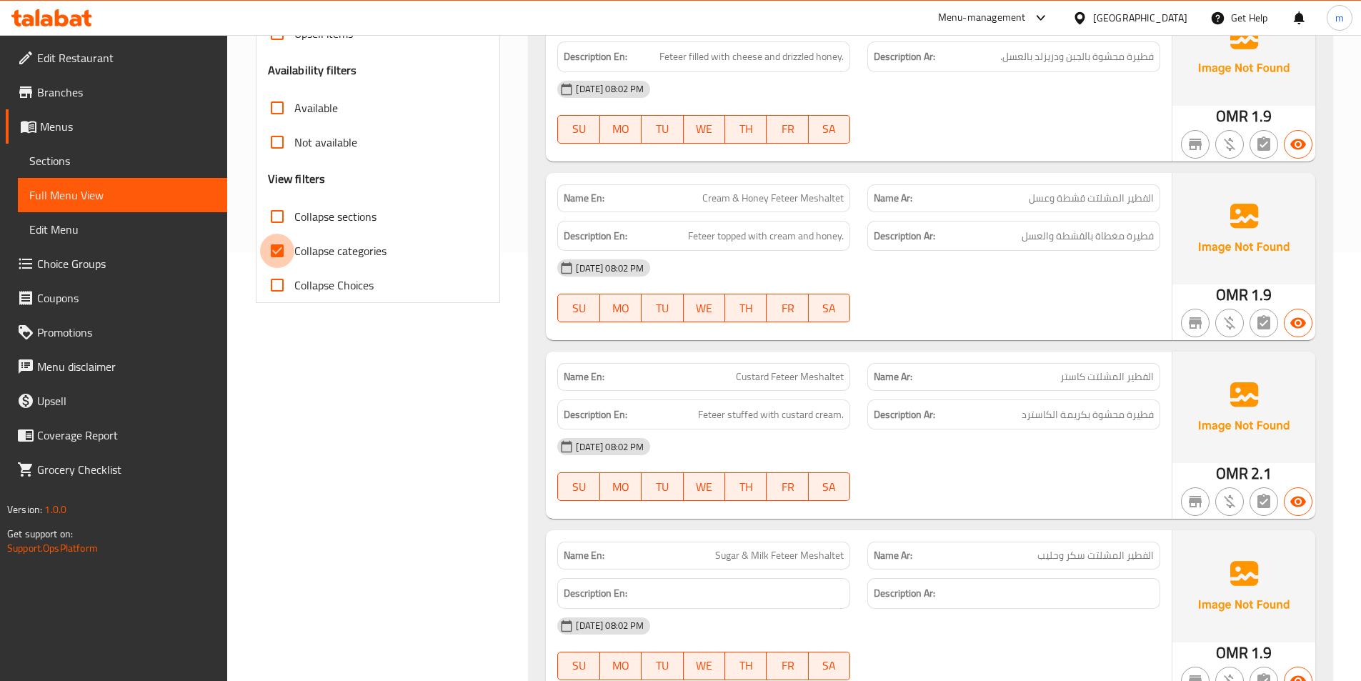
click at [271, 241] on input "Collapse categories" at bounding box center [277, 251] width 34 height 34
checkbox input "false"
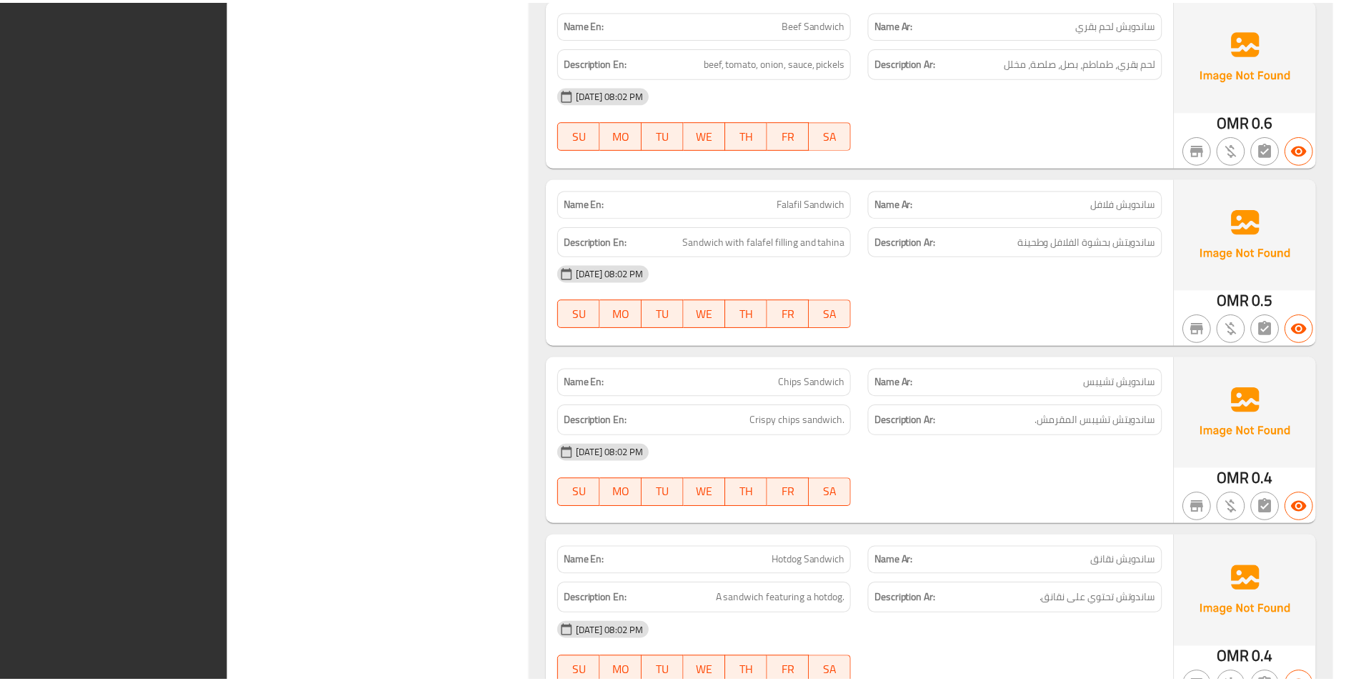
scroll to position [15584, 0]
